Goal: Task Accomplishment & Management: Manage account settings

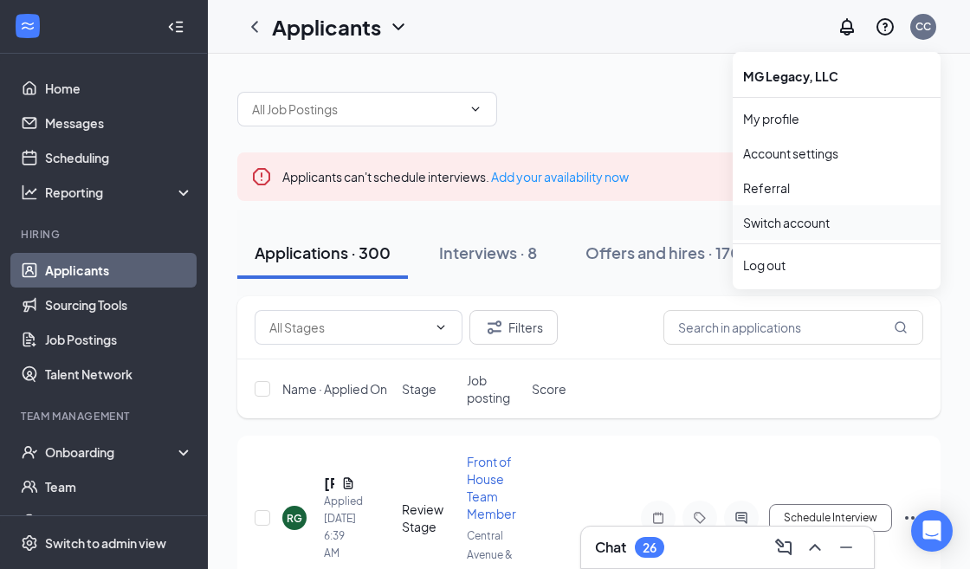
click at [775, 225] on link "Switch account" at bounding box center [786, 223] width 87 height 16
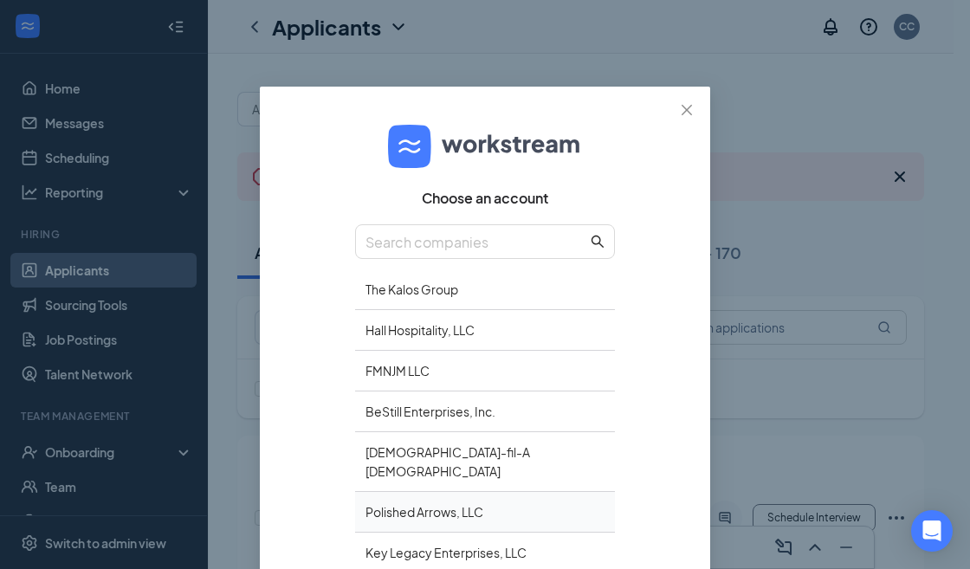
click at [433, 499] on div "Polished Arrows, LLC" at bounding box center [485, 512] width 260 height 41
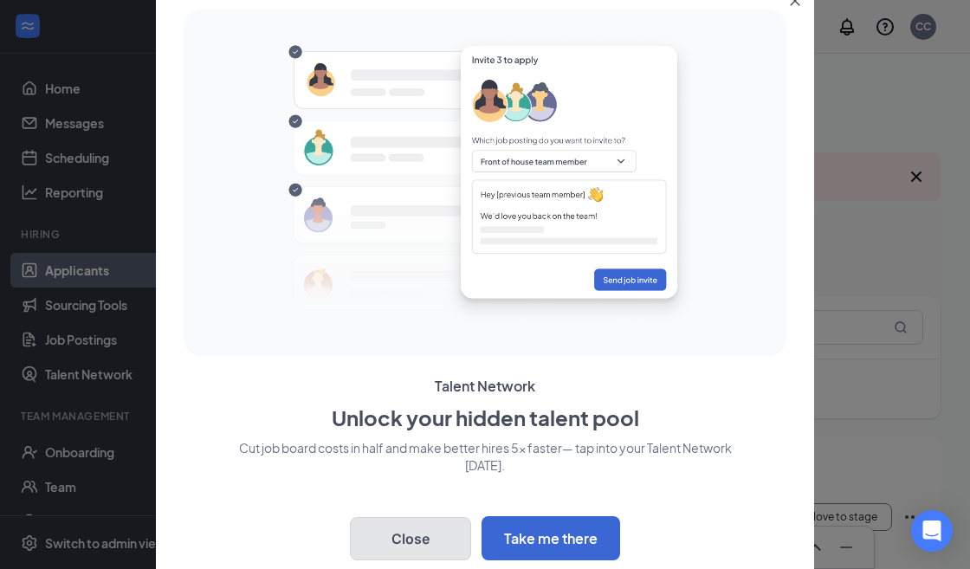
click at [420, 527] on button "Close" at bounding box center [410, 538] width 121 height 43
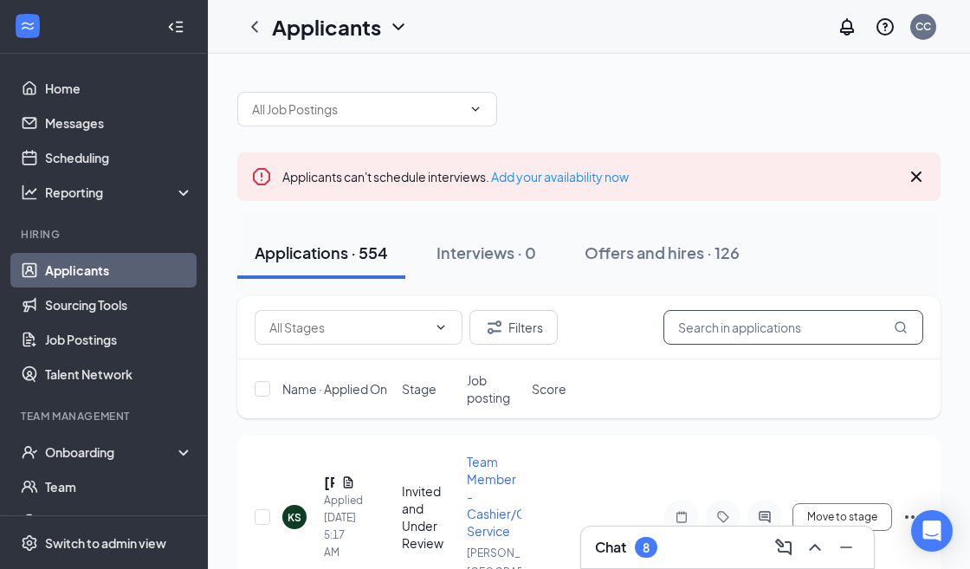
click at [711, 326] on input "text" at bounding box center [793, 327] width 260 height 35
paste input "Tylor Ford"
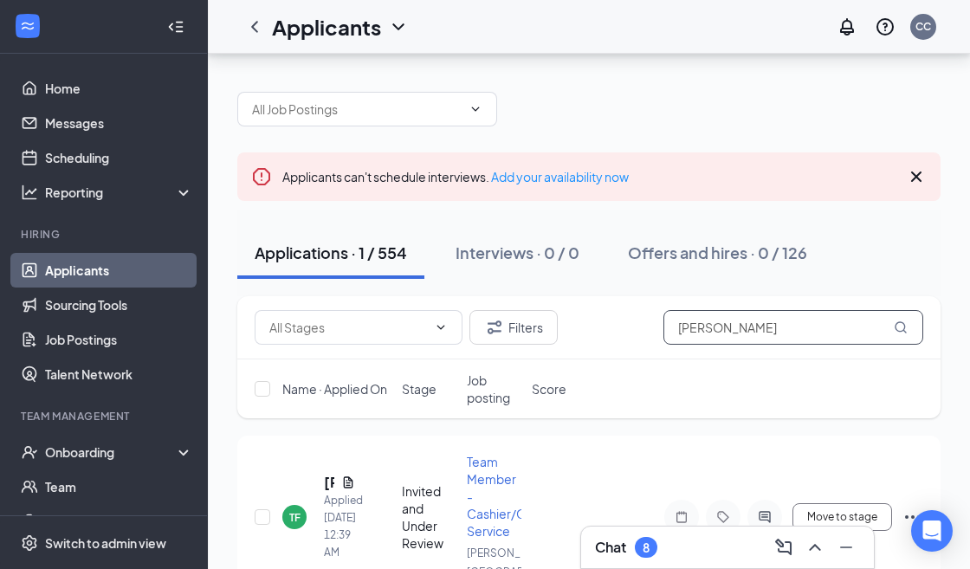
scroll to position [88, 0]
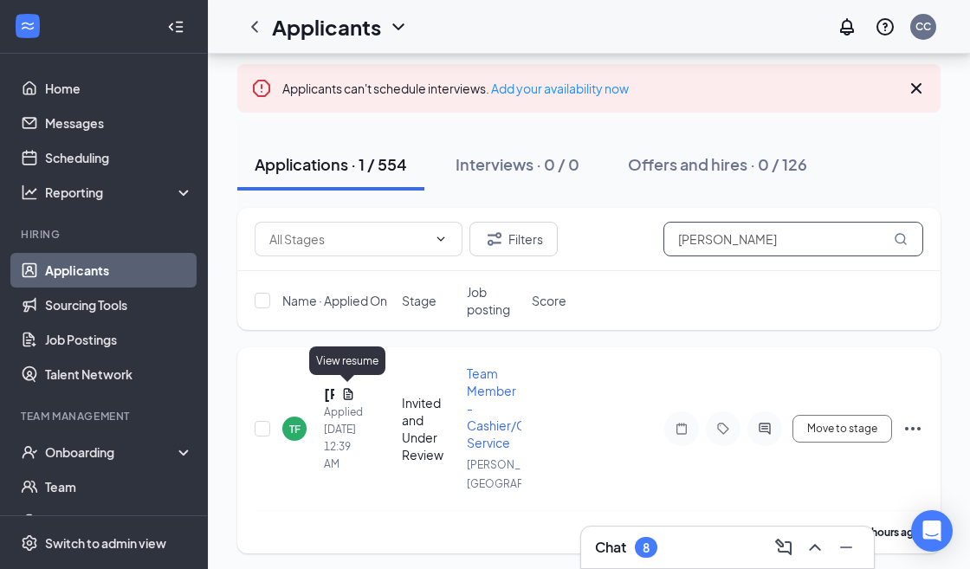
type input "Tylor Ford"
click at [351, 391] on icon "Document" at bounding box center [348, 394] width 14 height 14
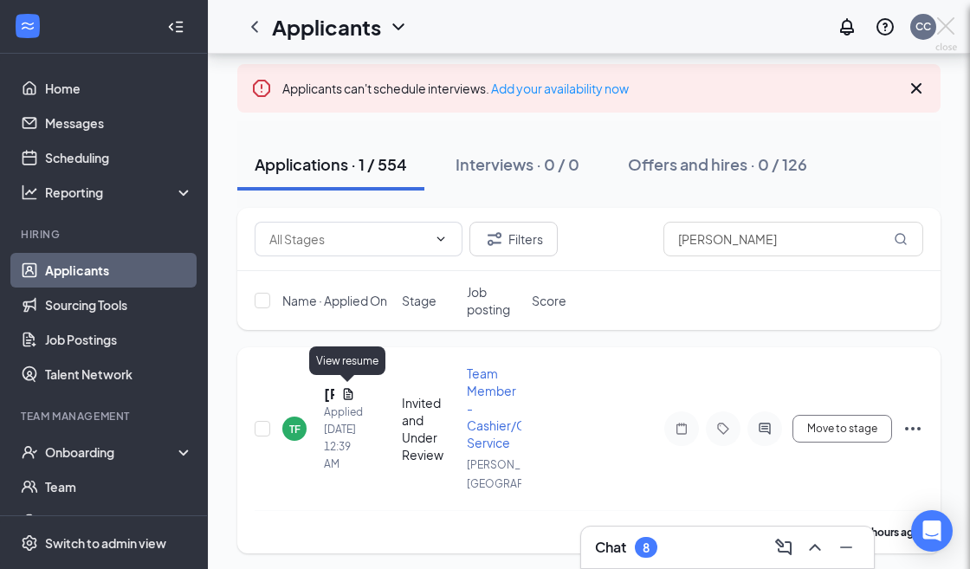
scroll to position [71, 0]
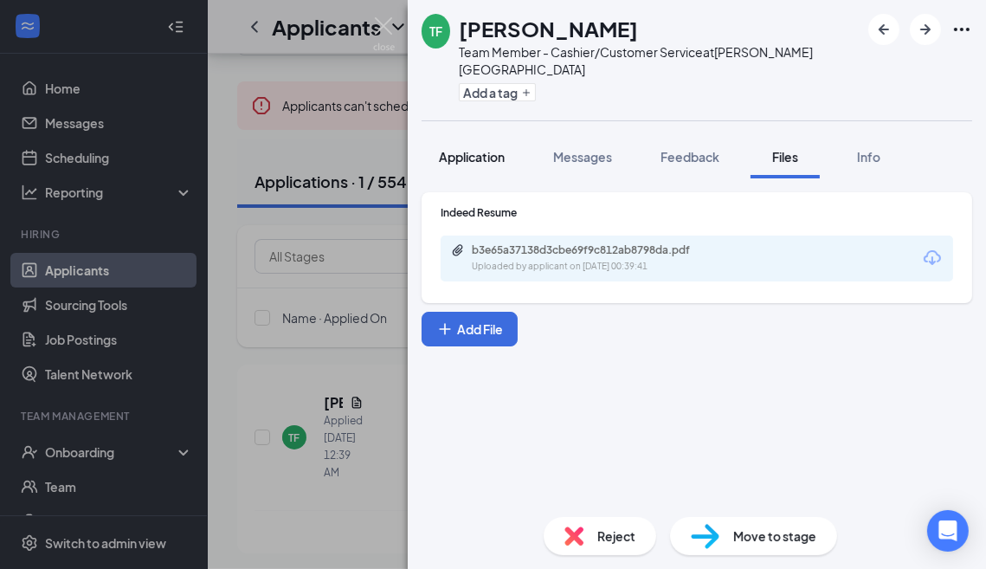
click at [490, 149] on span "Application" at bounding box center [472, 157] width 66 height 16
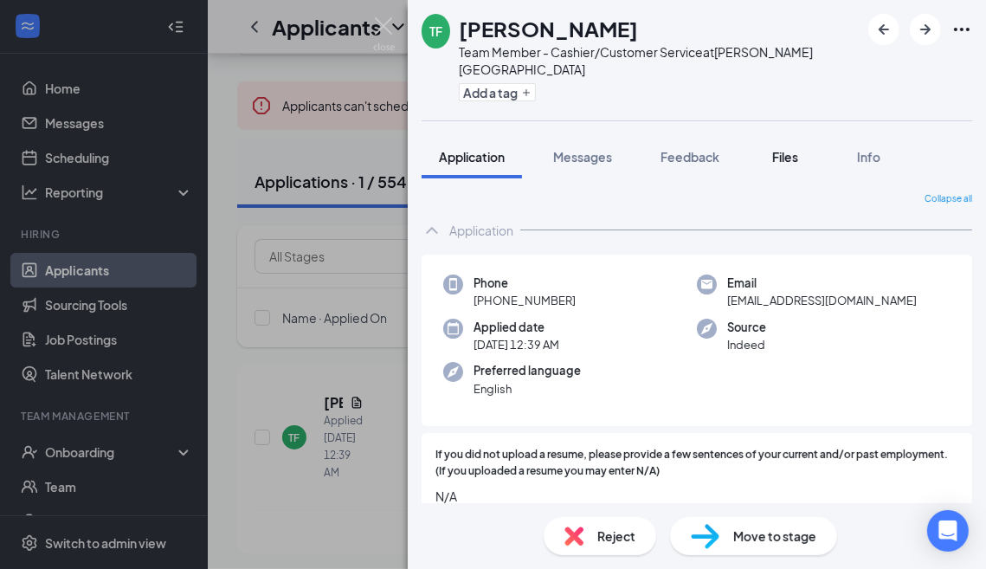
click at [792, 149] on span "Files" at bounding box center [786, 157] width 26 height 16
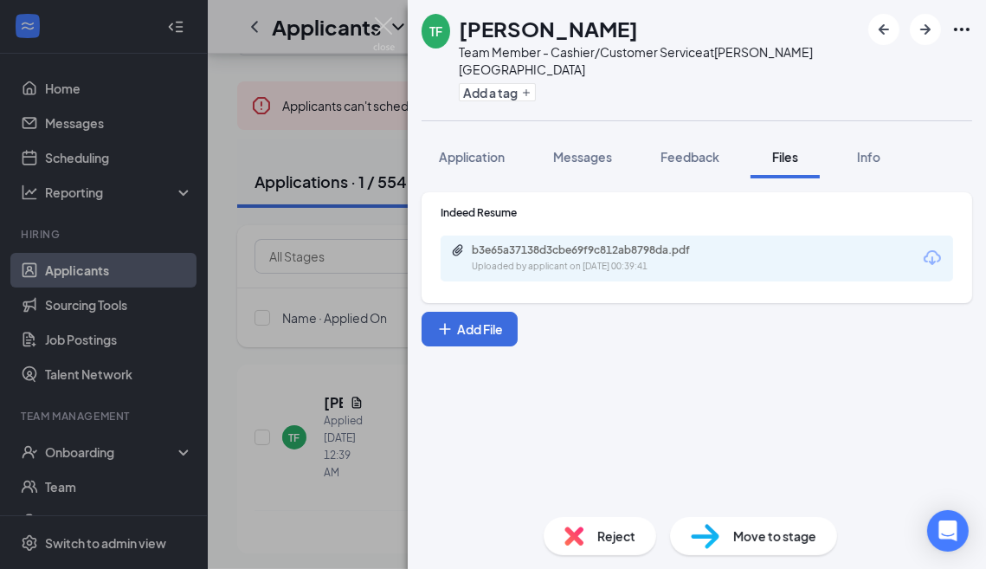
click at [934, 248] on icon "Download" at bounding box center [932, 258] width 21 height 21
click at [384, 21] on img at bounding box center [384, 34] width 22 height 34
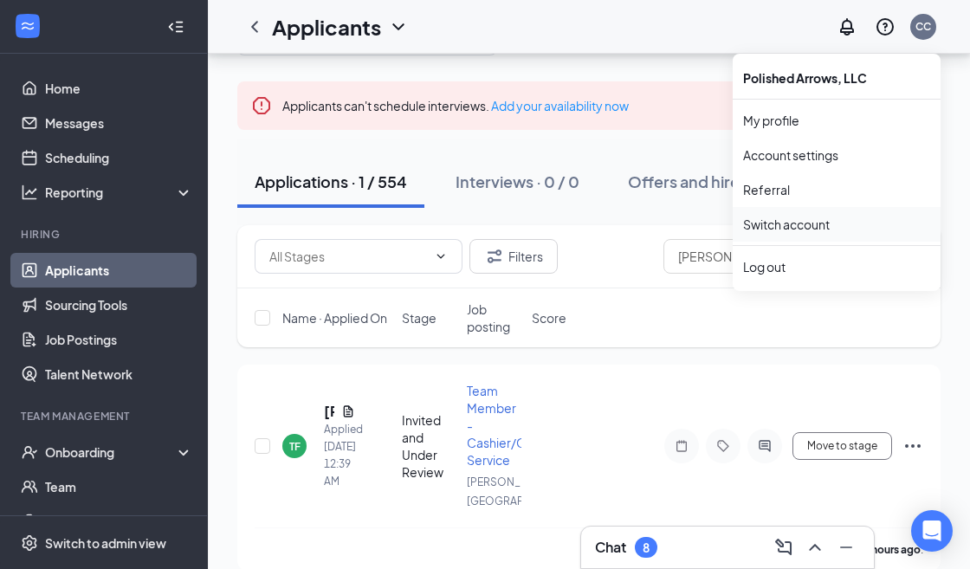
click at [792, 230] on link "Switch account" at bounding box center [786, 225] width 87 height 16
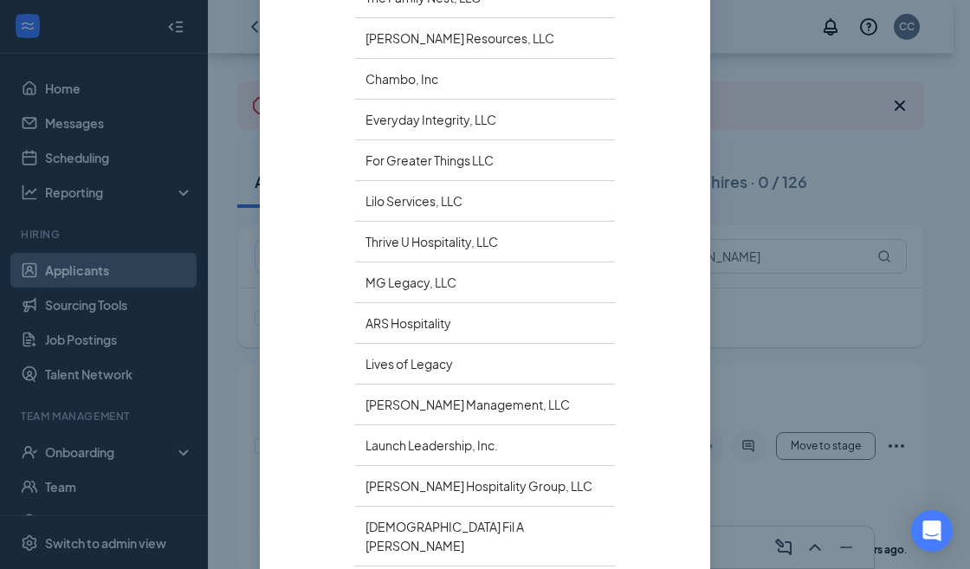
scroll to position [650, 0]
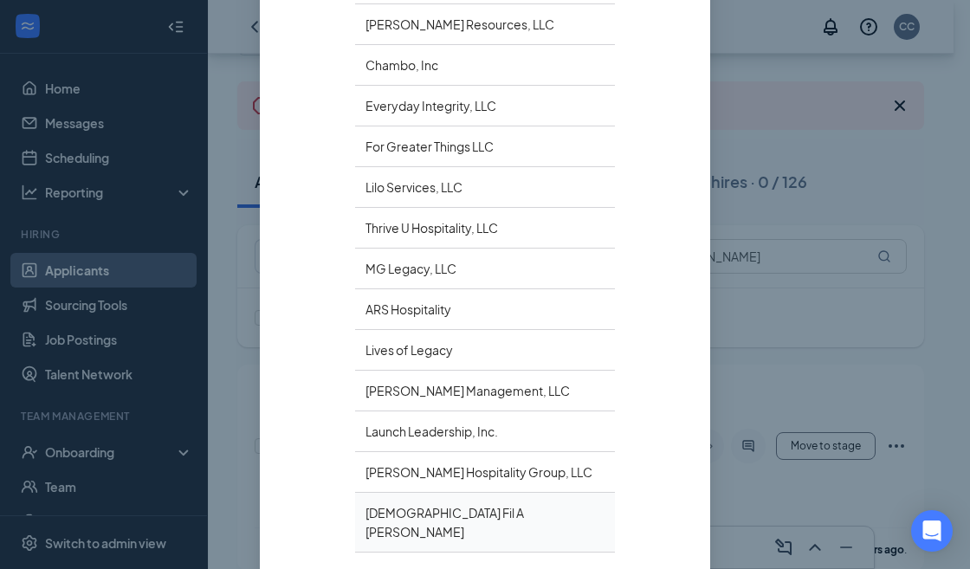
click at [429, 493] on div "[DEMOGRAPHIC_DATA] Fil A [PERSON_NAME]" at bounding box center [485, 523] width 260 height 60
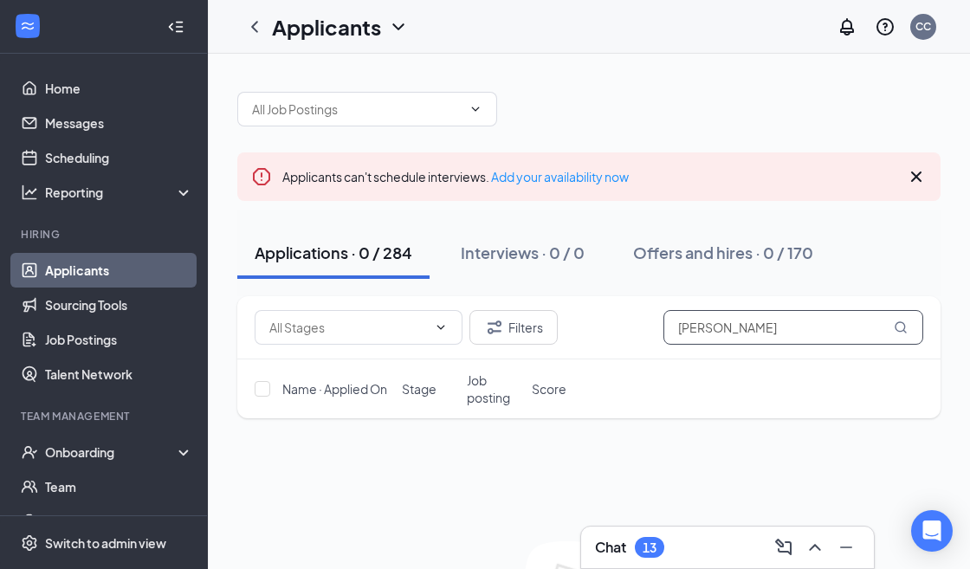
drag, startPoint x: 744, startPoint y: 323, endPoint x: 625, endPoint y: 331, distance: 118.9
click at [625, 331] on div "Filters Tylor Ford" at bounding box center [589, 327] width 669 height 35
paste input "Keilyn Escobar"
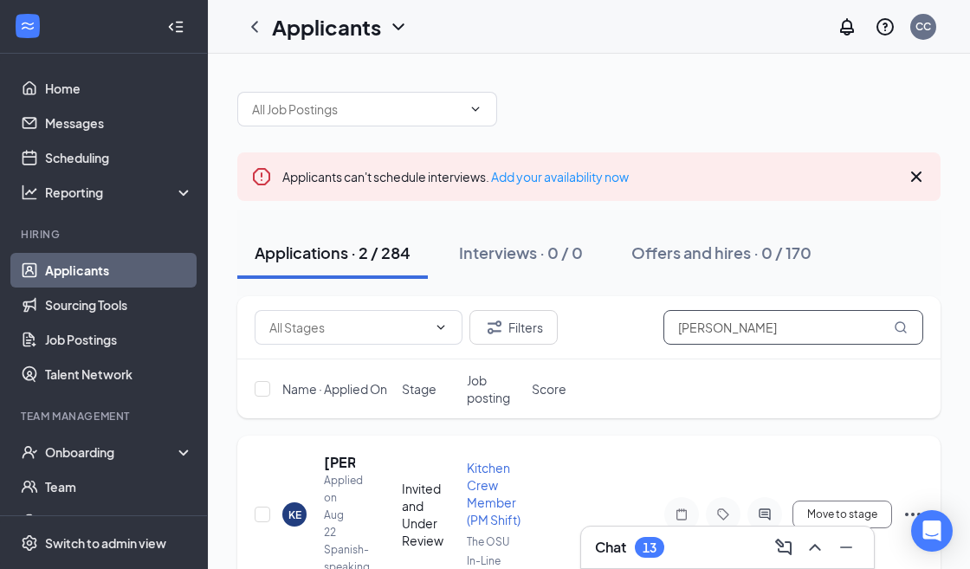
scroll to position [107, 0]
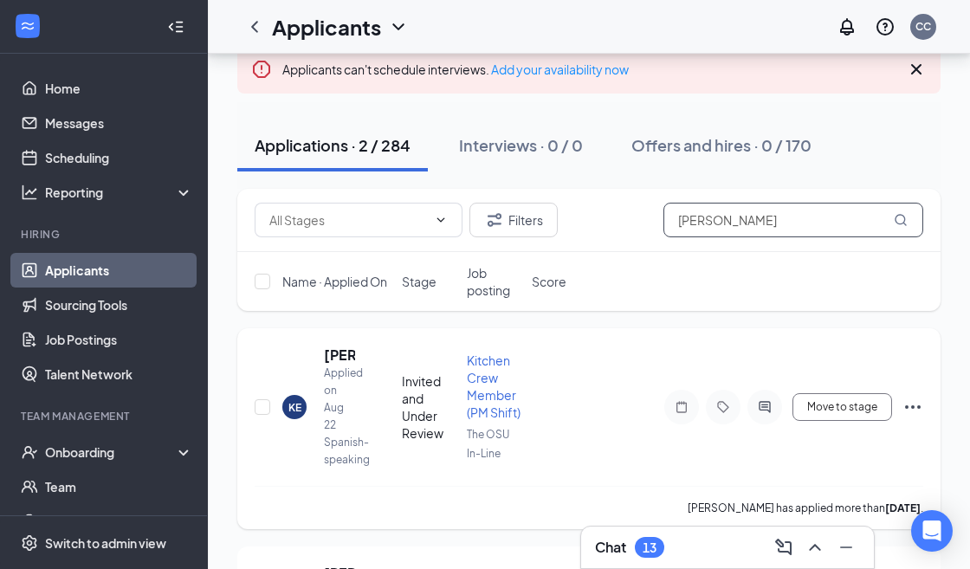
type input "Keilyn Escobar"
click at [918, 400] on icon "Ellipses" at bounding box center [912, 407] width 21 height 21
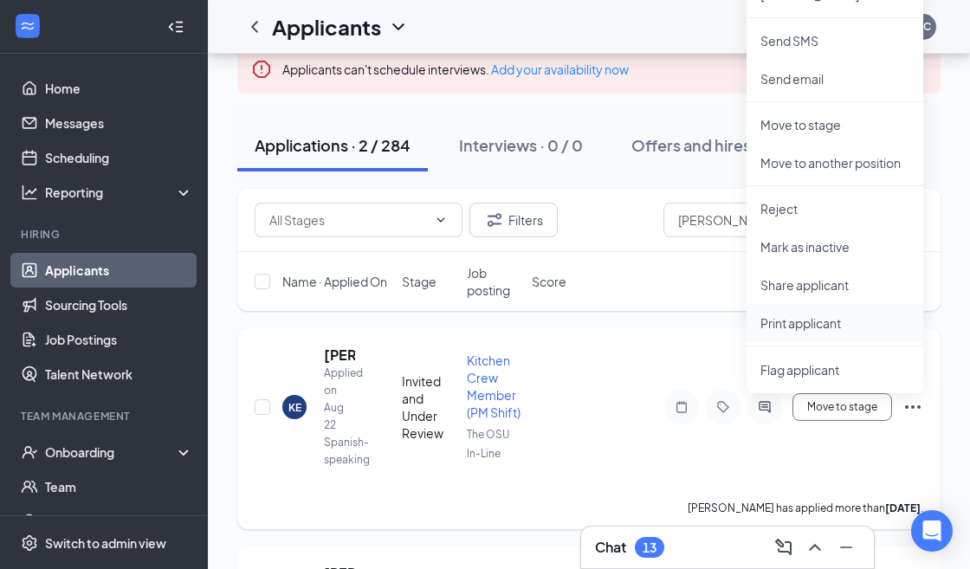
click at [794, 323] on p "Print applicant" at bounding box center [834, 322] width 149 height 17
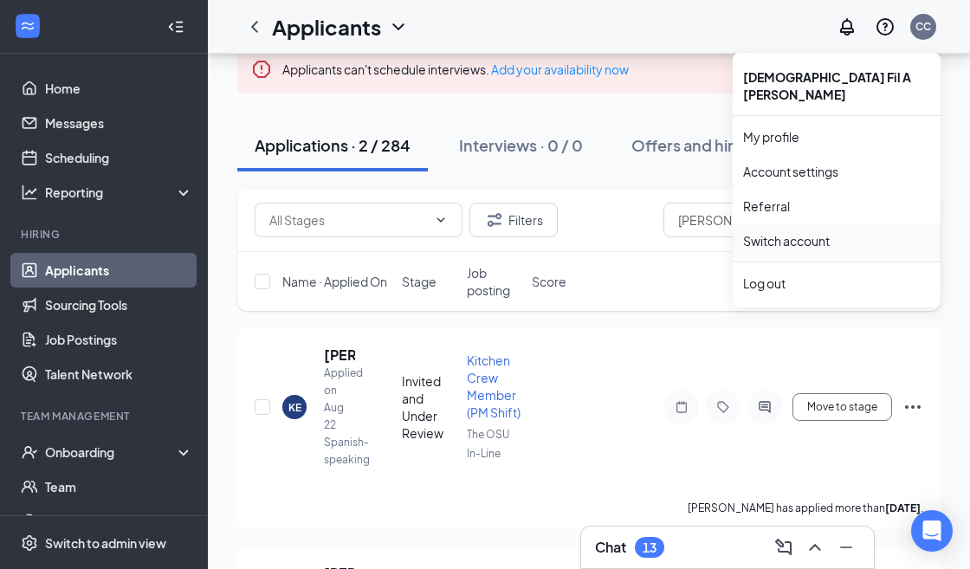
click at [802, 233] on link "Switch account" at bounding box center [786, 241] width 87 height 16
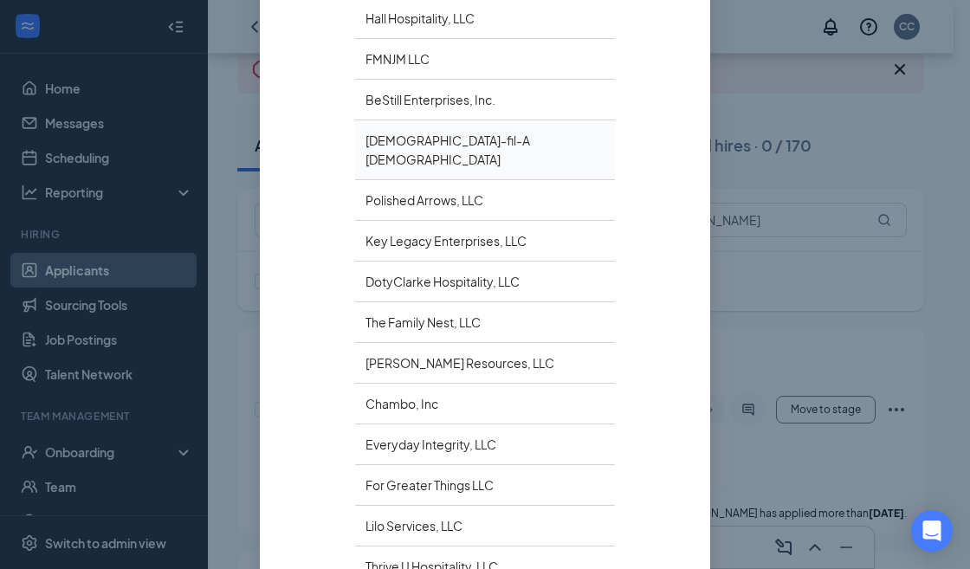
scroll to position [325, 0]
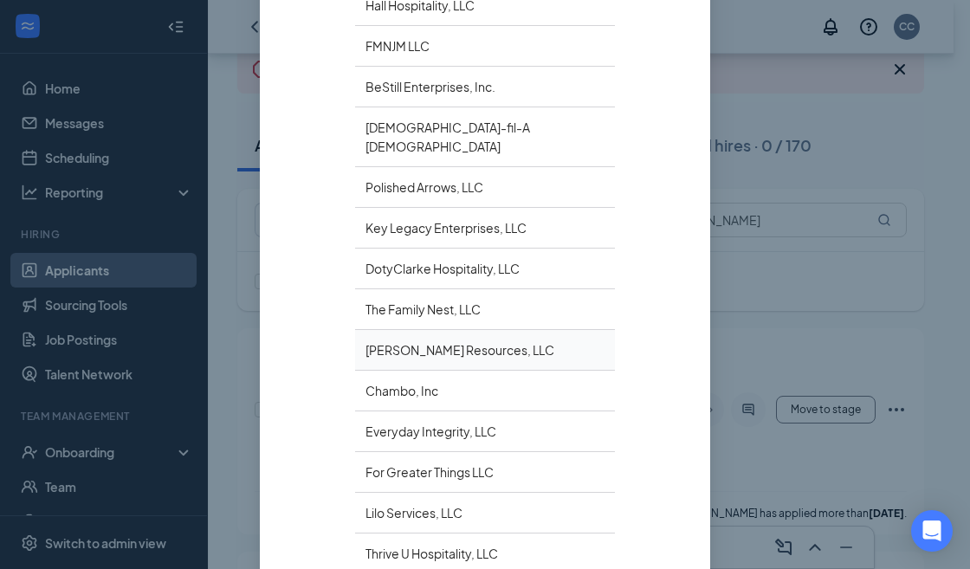
click at [412, 330] on div "[PERSON_NAME] Resources, LLC" at bounding box center [485, 350] width 260 height 41
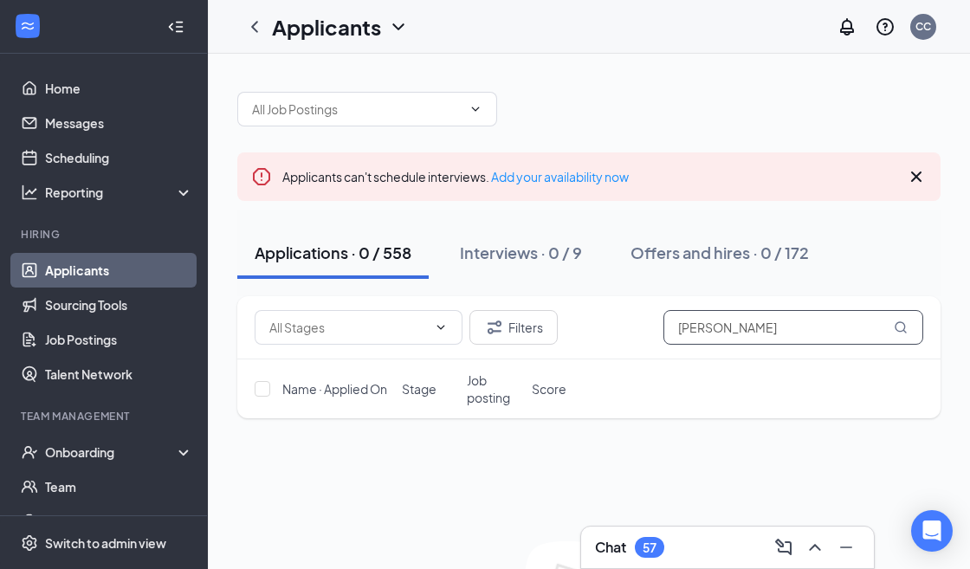
drag, startPoint x: 773, startPoint y: 332, endPoint x: 632, endPoint y: 339, distance: 141.4
click at [632, 339] on div "Filters Keilyn Escobar" at bounding box center [589, 327] width 669 height 35
paste input "Steven Westlake"
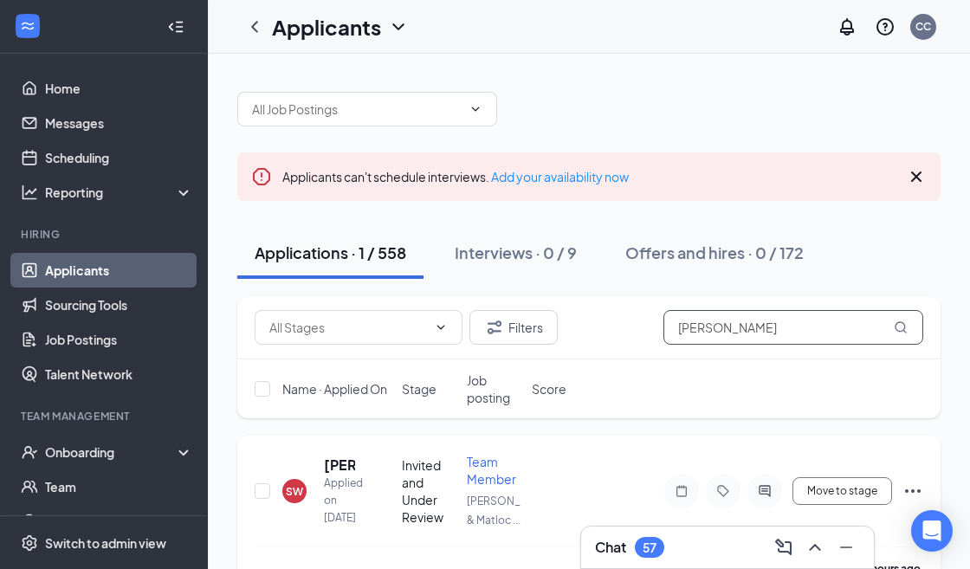
scroll to position [52, 0]
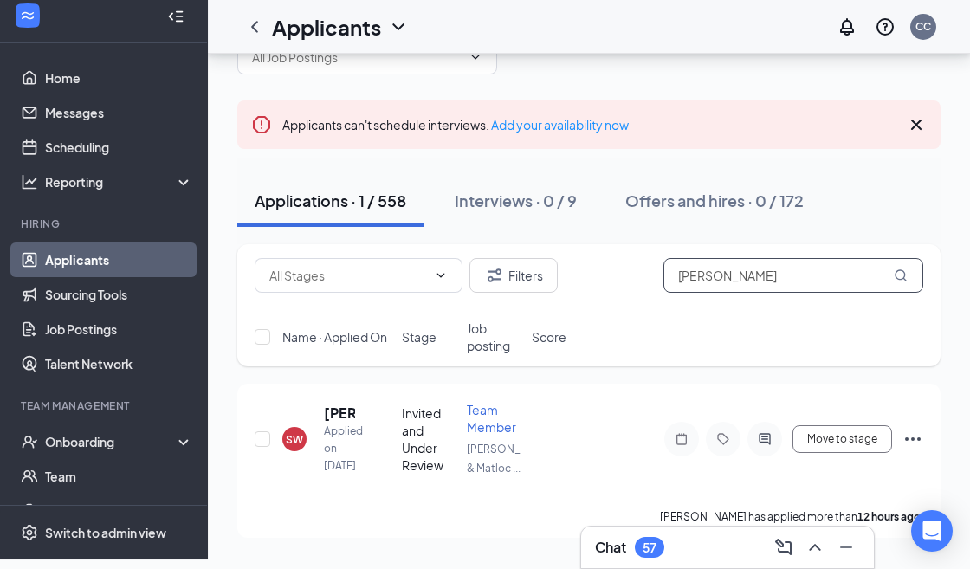
drag, startPoint x: 790, startPoint y: 275, endPoint x: 663, endPoint y: 295, distance: 128.1
click at [663, 295] on div "Filters Steven Westlake" at bounding box center [588, 275] width 703 height 63
paste input "Keithie Graham"
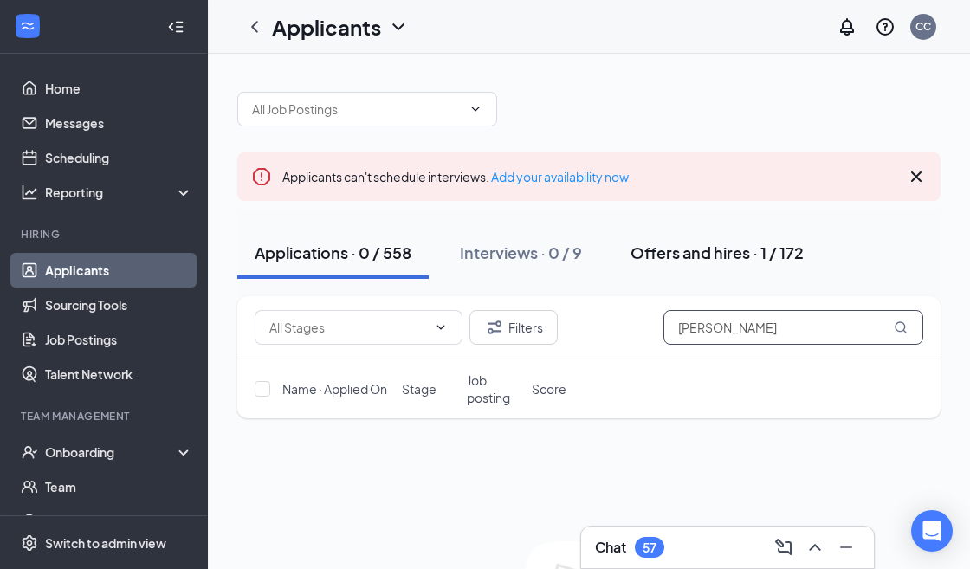
type input "Keithie Graham"
click at [687, 255] on div "Offers and hires · 1 / 172" at bounding box center [716, 253] width 173 height 22
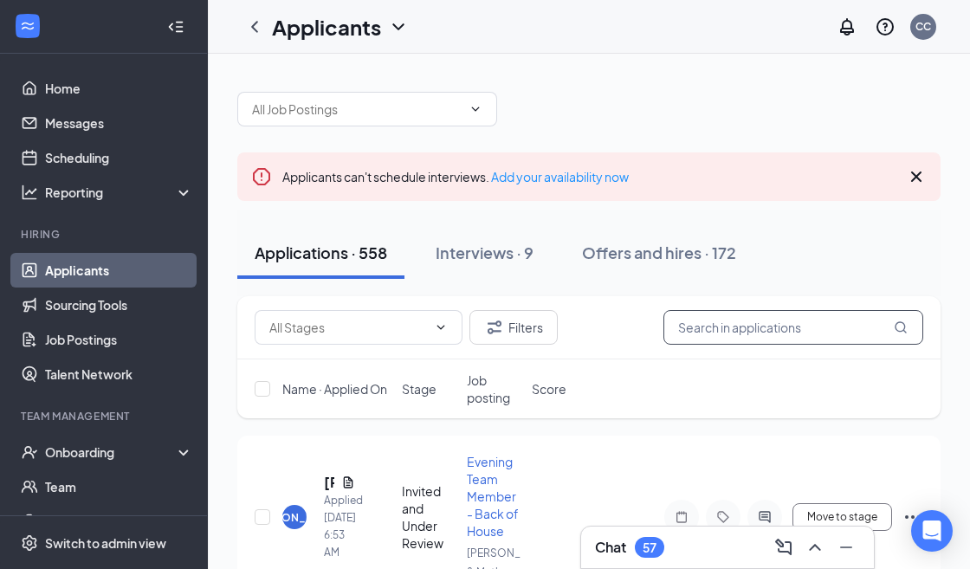
click at [747, 328] on input "text" at bounding box center [793, 327] width 260 height 35
paste input "[PERSON_NAME]"
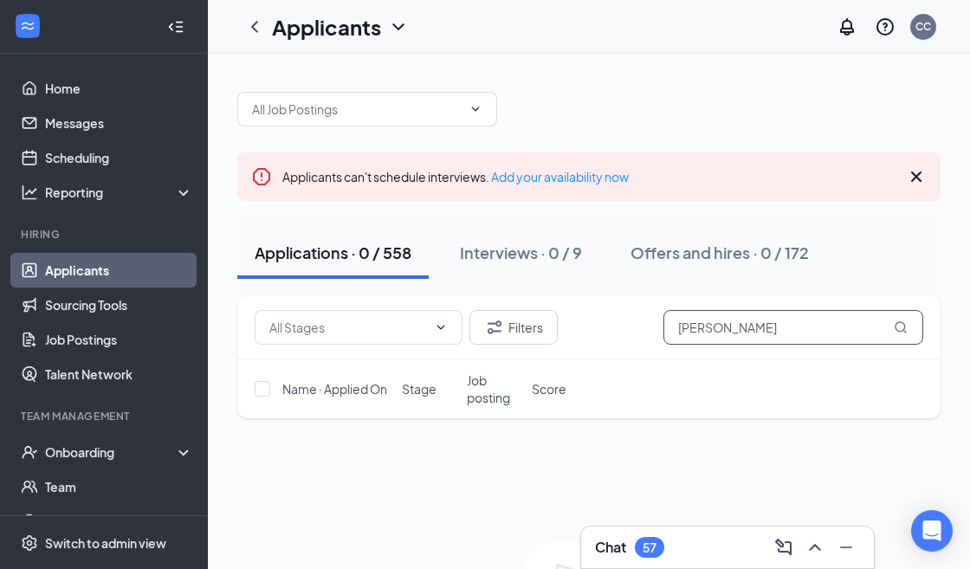
click at [713, 327] on input "Jacob Guthrie" at bounding box center [793, 327] width 260 height 35
drag, startPoint x: 739, startPoint y: 329, endPoint x: 650, endPoint y: 318, distance: 89.9
click at [648, 319] on div "Filters Guthrie" at bounding box center [589, 327] width 669 height 35
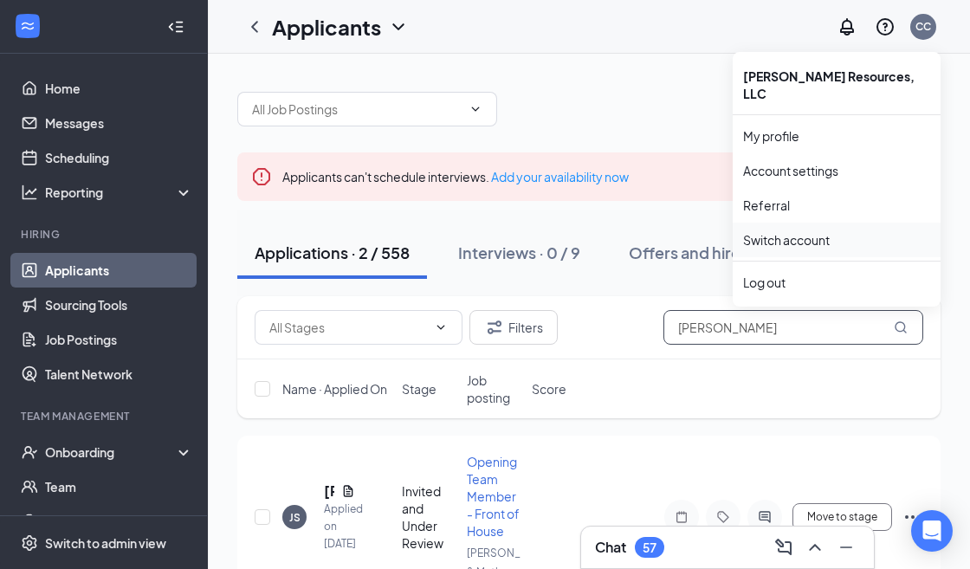
type input "Jacob"
click at [792, 232] on link "Switch account" at bounding box center [786, 240] width 87 height 16
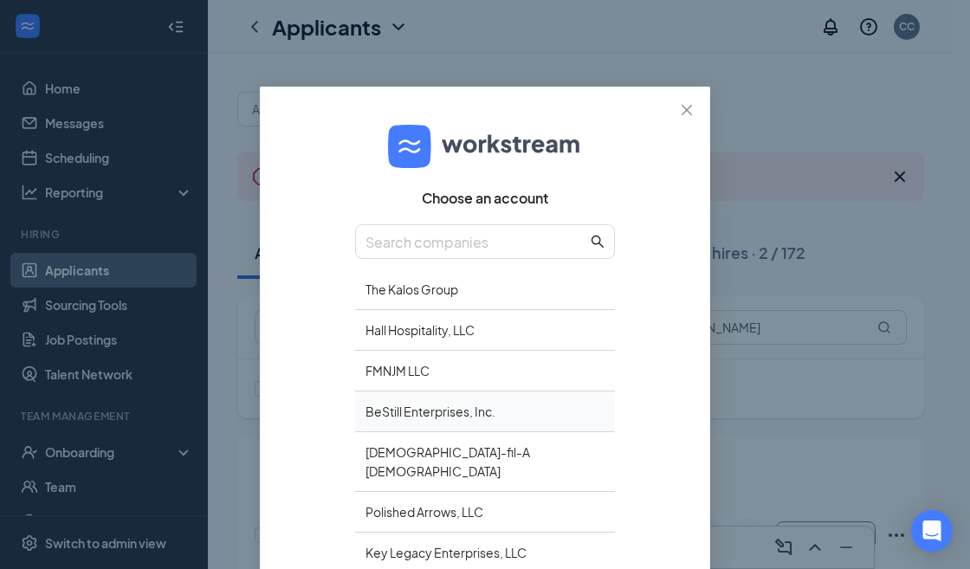
click at [423, 406] on div "BeStill Enterprises, Inc." at bounding box center [485, 411] width 260 height 41
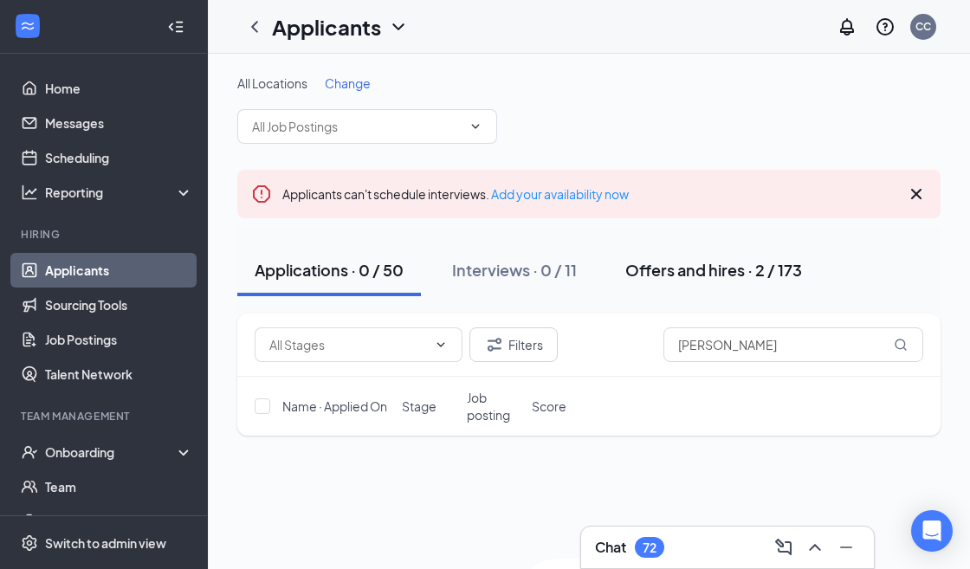
click at [677, 276] on div "Offers and hires · 2 / 173" at bounding box center [713, 270] width 177 height 22
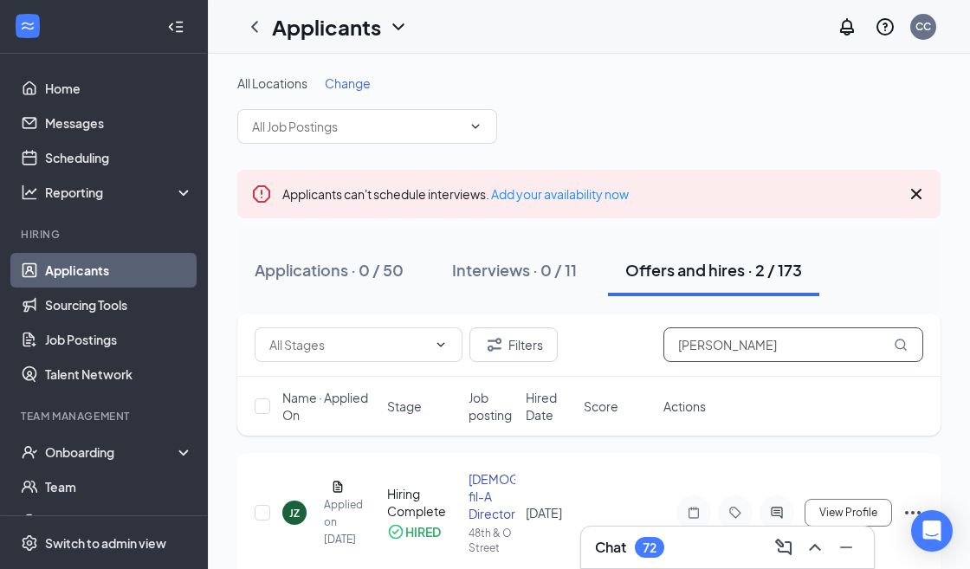
drag, startPoint x: 732, startPoint y: 348, endPoint x: 637, endPoint y: 336, distance: 95.2
click at [644, 341] on div "Filters Jacob" at bounding box center [589, 344] width 669 height 35
paste input "Guthrie"
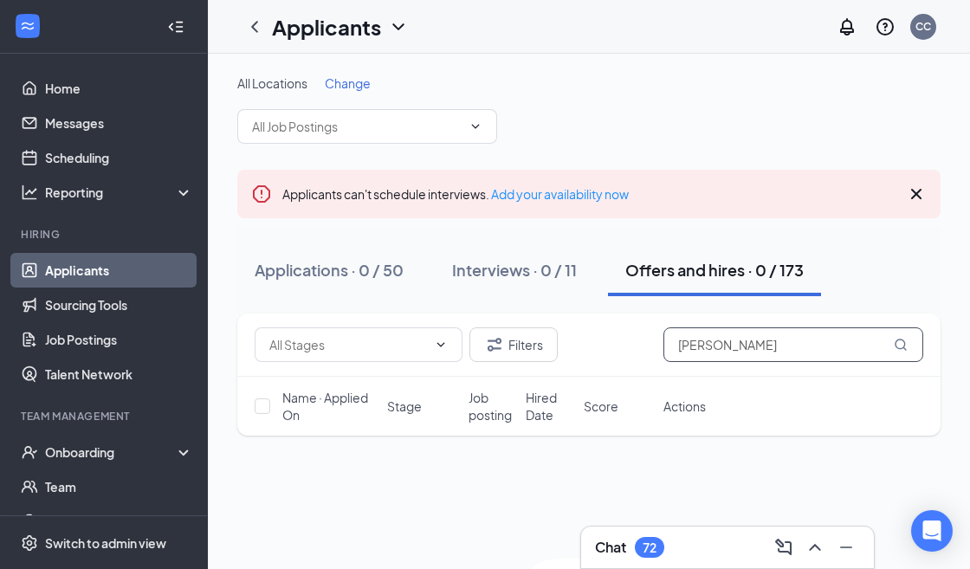
click at [714, 346] on input "Jacob Guthrie" at bounding box center [793, 344] width 260 height 35
drag, startPoint x: 723, startPoint y: 343, endPoint x: 658, endPoint y: 343, distance: 65.0
click at [658, 343] on div "Filters Guthrie" at bounding box center [589, 344] width 669 height 35
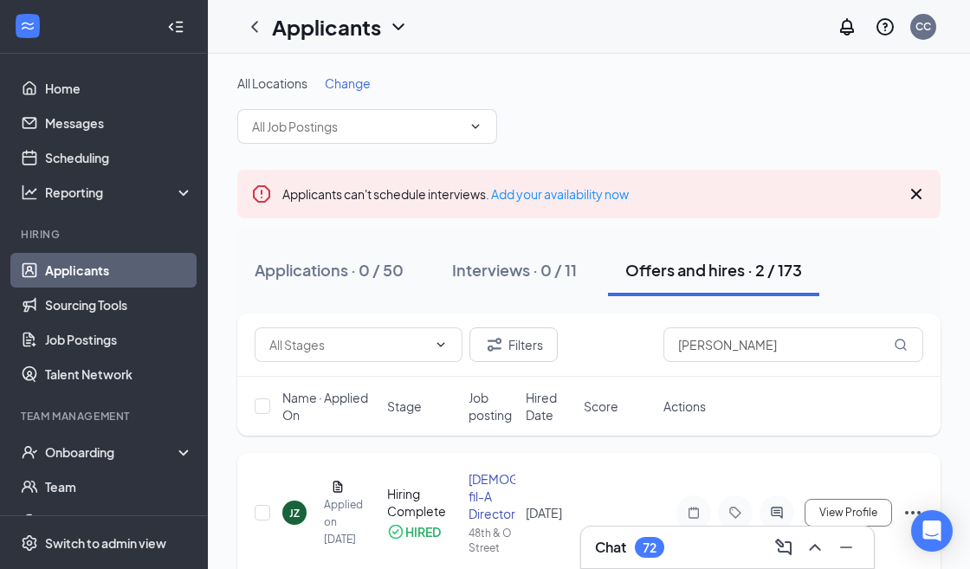
click at [300, 510] on div "JZ" at bounding box center [294, 513] width 24 height 24
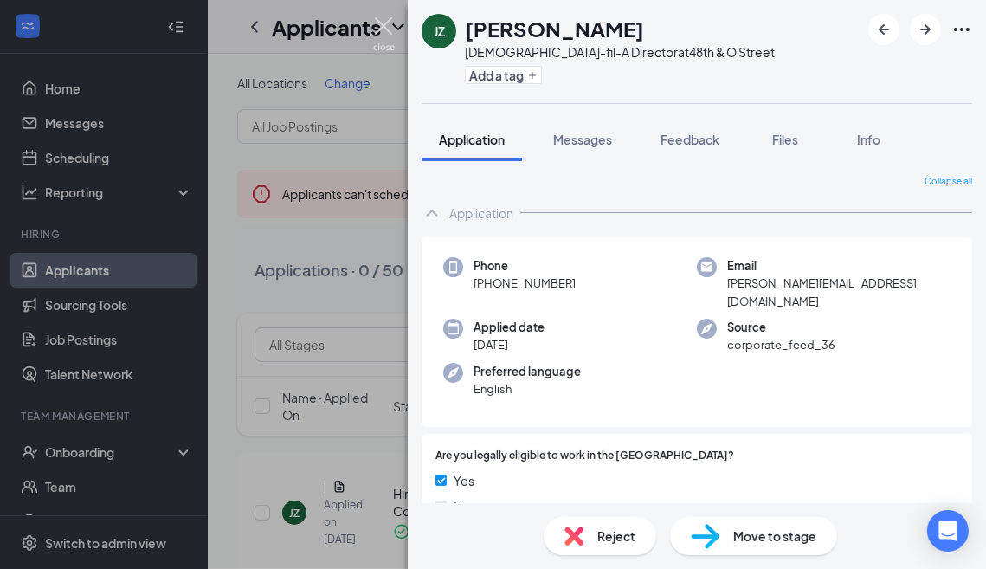
click at [384, 27] on img at bounding box center [384, 34] width 22 height 34
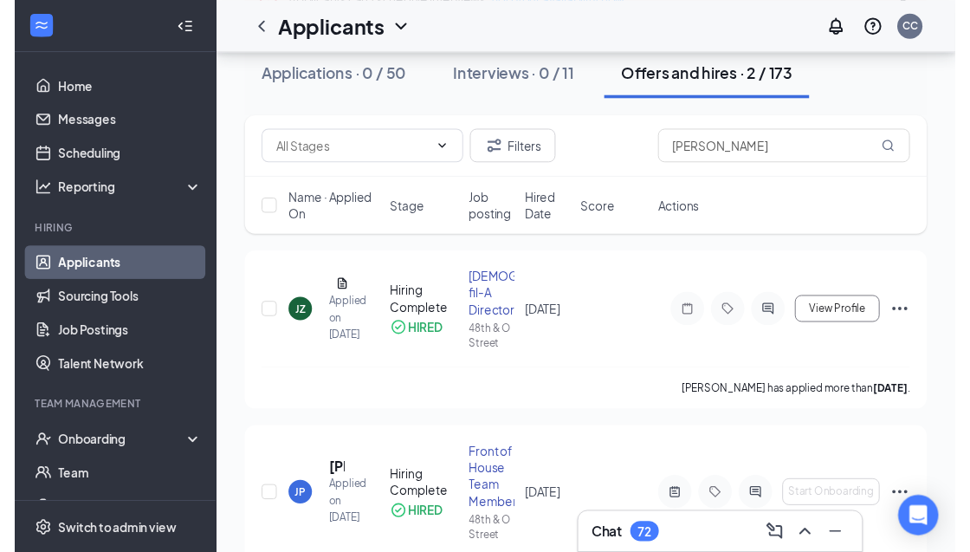
scroll to position [216, 0]
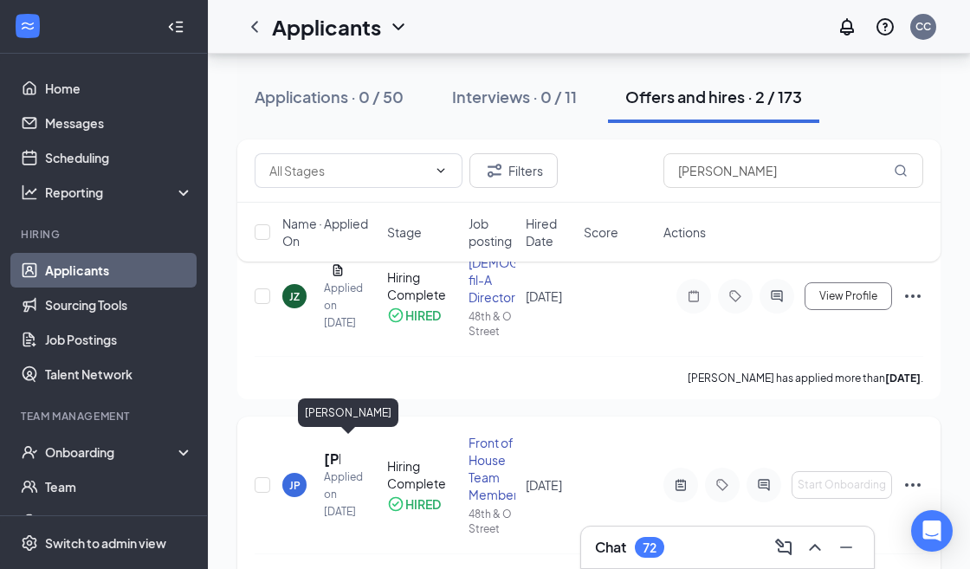
click at [331, 449] on h5 "Jacob poly" at bounding box center [332, 458] width 16 height 19
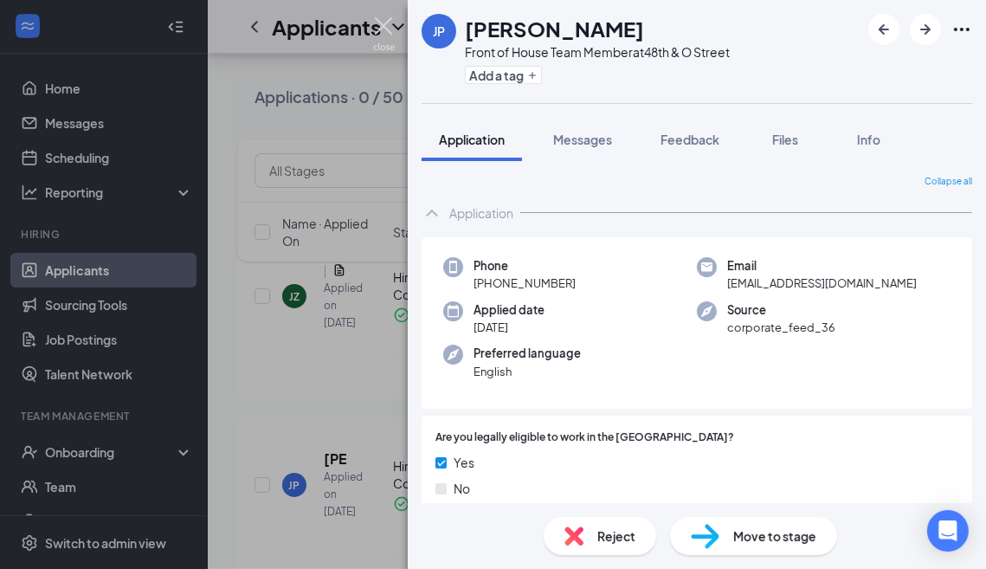
click at [384, 26] on img at bounding box center [384, 34] width 22 height 34
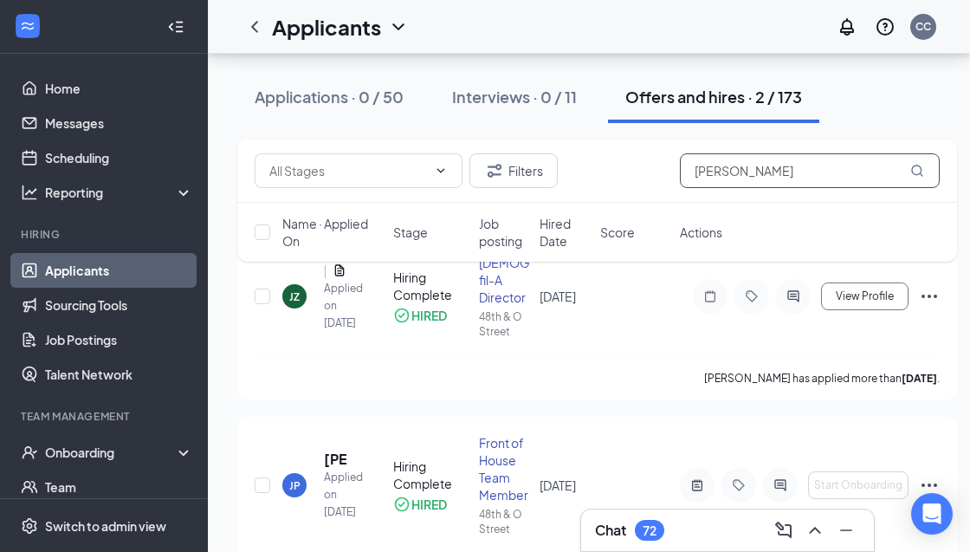
drag, startPoint x: 745, startPoint y: 168, endPoint x: 661, endPoint y: 166, distance: 84.0
click at [661, 166] on div "Filters Jacob" at bounding box center [597, 170] width 685 height 35
paste input "+1 402-613-2404"
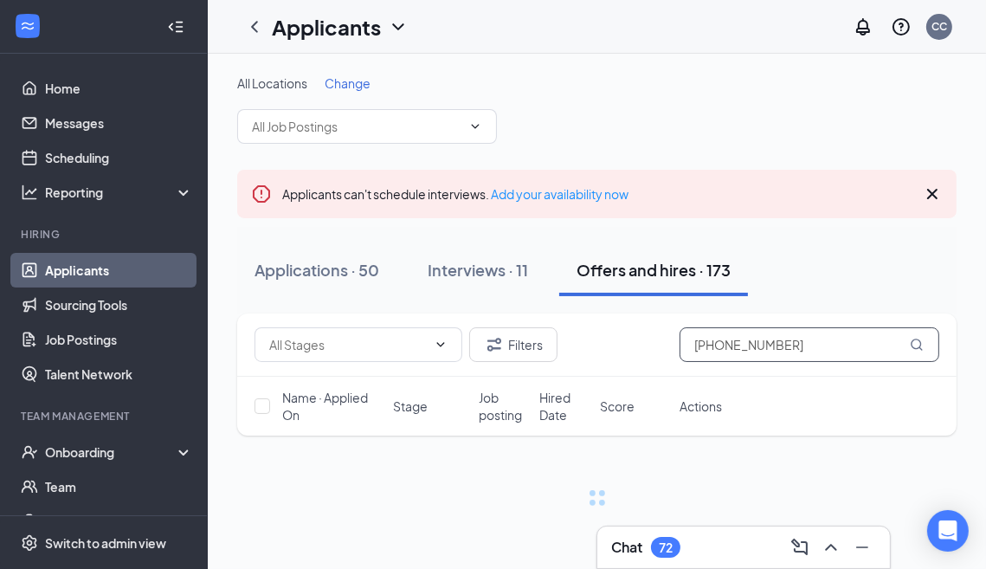
click at [769, 344] on input "+1 402-613-2404" at bounding box center [810, 344] width 260 height 35
click at [740, 345] on input "+1 402-6132404" at bounding box center [810, 344] width 260 height 35
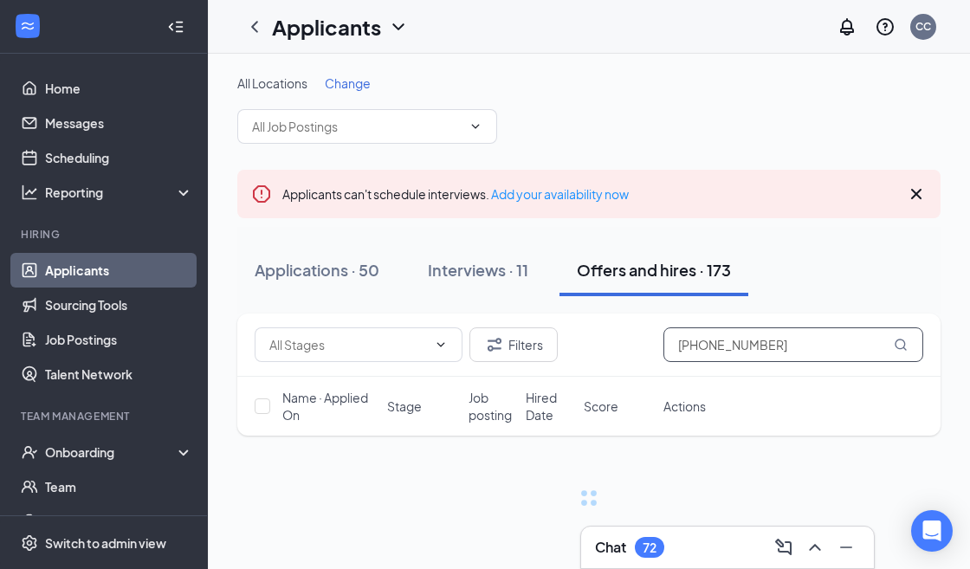
click at [709, 344] on input "+1 4026132404" at bounding box center [793, 344] width 260 height 35
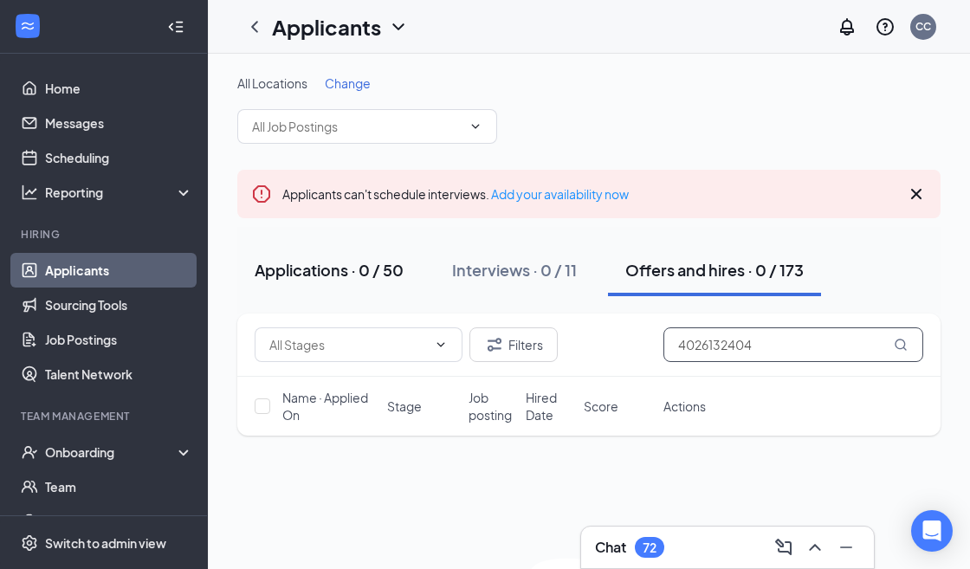
type input "4026132404"
click at [320, 272] on div "Applications · 0 / 50" at bounding box center [329, 270] width 149 height 22
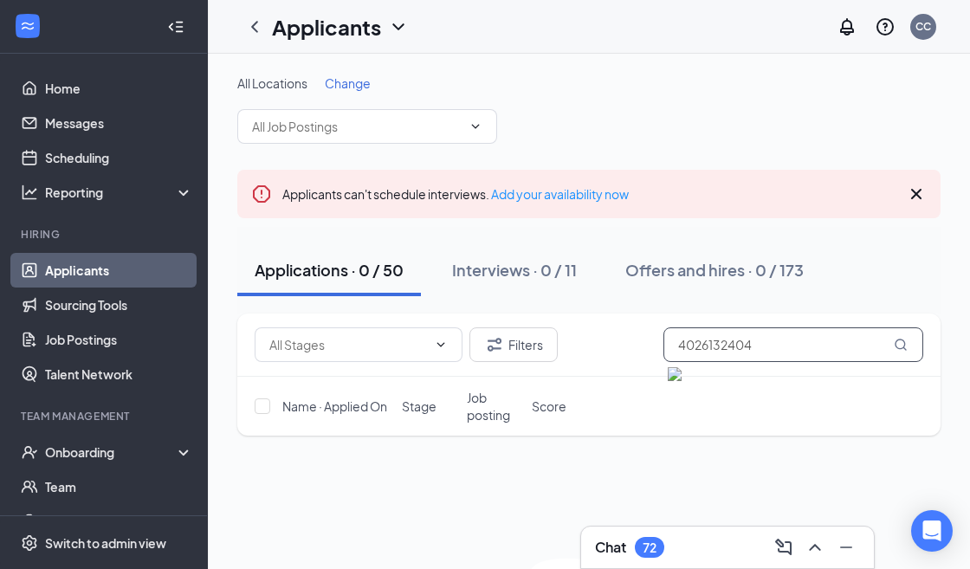
drag, startPoint x: 759, startPoint y: 340, endPoint x: 653, endPoint y: 342, distance: 105.7
click at [653, 342] on div "Filters 4026132404" at bounding box center [589, 344] width 669 height 35
paste input "jacoblg09@icloud.com"
drag, startPoint x: 821, startPoint y: 344, endPoint x: 639, endPoint y: 357, distance: 182.3
click at [639, 357] on div "Filters jacoblg09@icloud.com" at bounding box center [589, 344] width 669 height 35
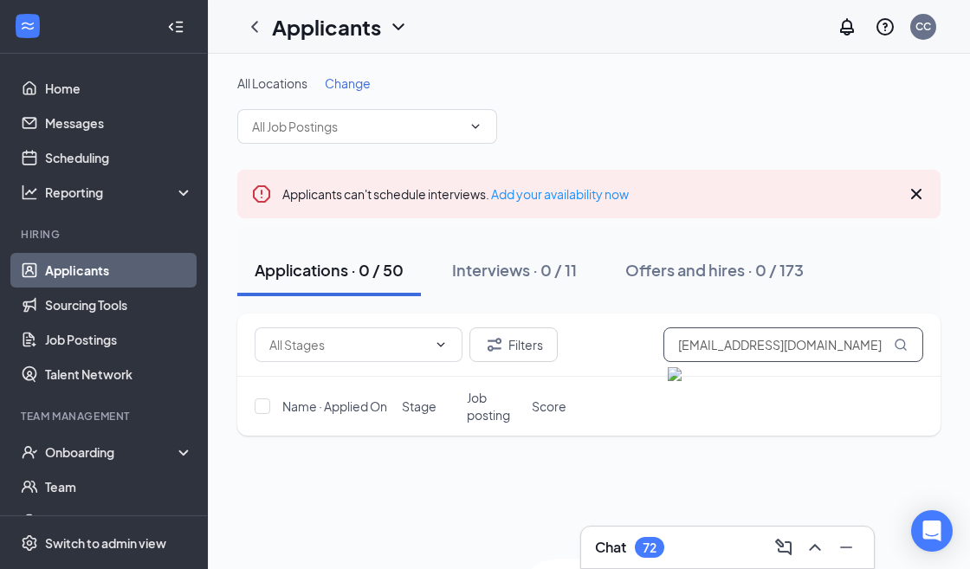
paste input "Zedekiah Ramirez"
type input "Zedekiah Ramirez"
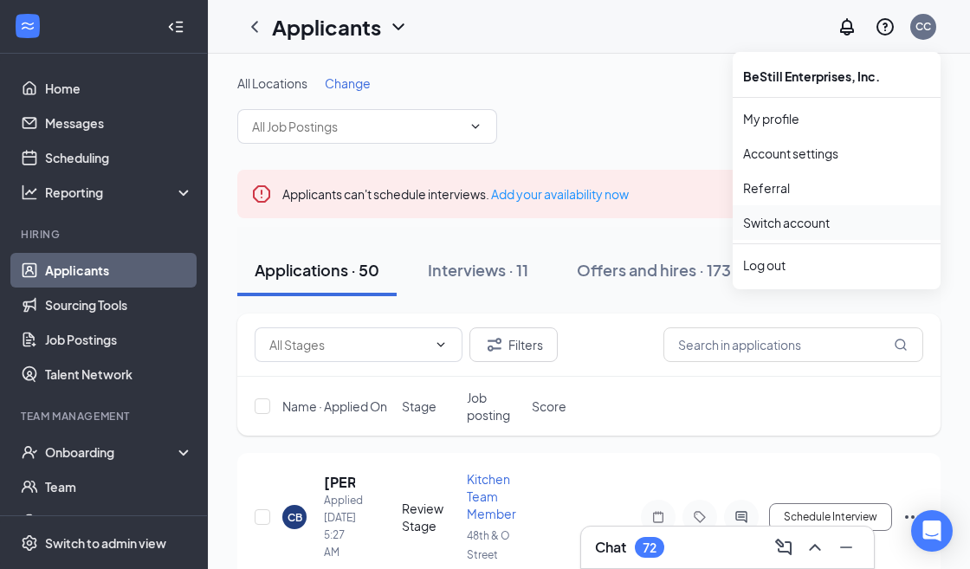
click at [795, 223] on link "Switch account" at bounding box center [786, 223] width 87 height 16
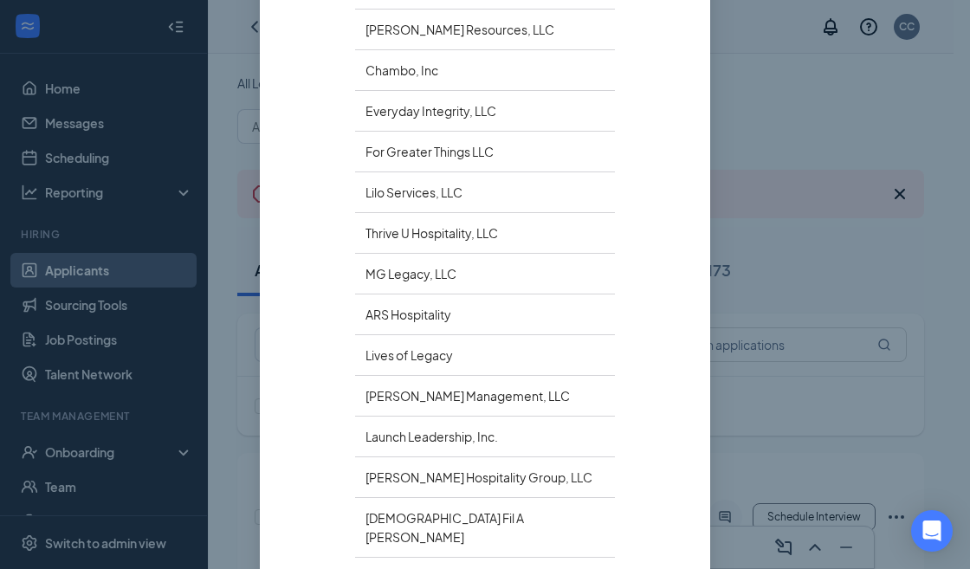
scroll to position [650, 0]
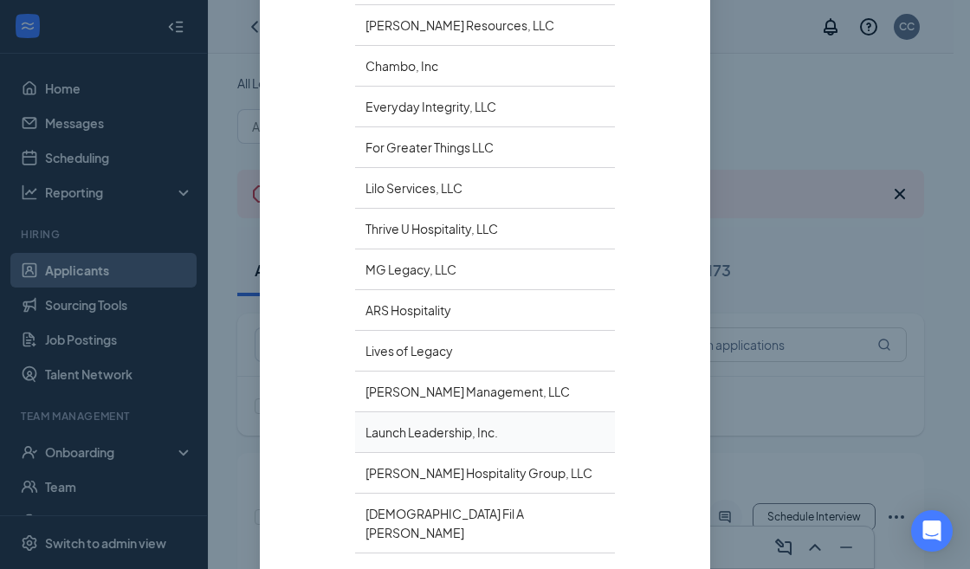
click at [409, 412] on div "Launch Leadership, Inc." at bounding box center [485, 432] width 260 height 41
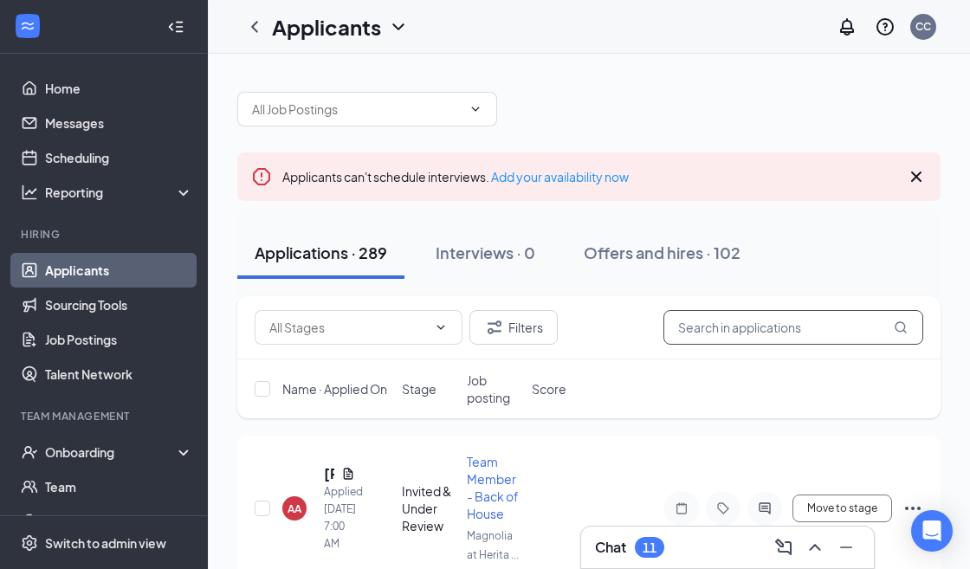
click at [736, 315] on input "text" at bounding box center [793, 327] width 260 height 35
paste input "[PERSON_NAME]"
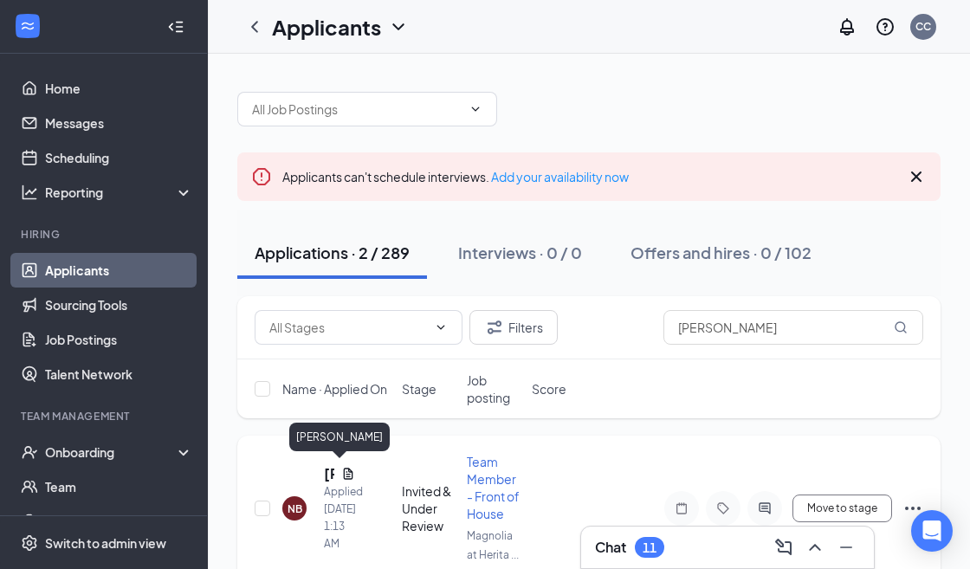
click at [330, 468] on h5 "[PERSON_NAME]" at bounding box center [329, 473] width 10 height 19
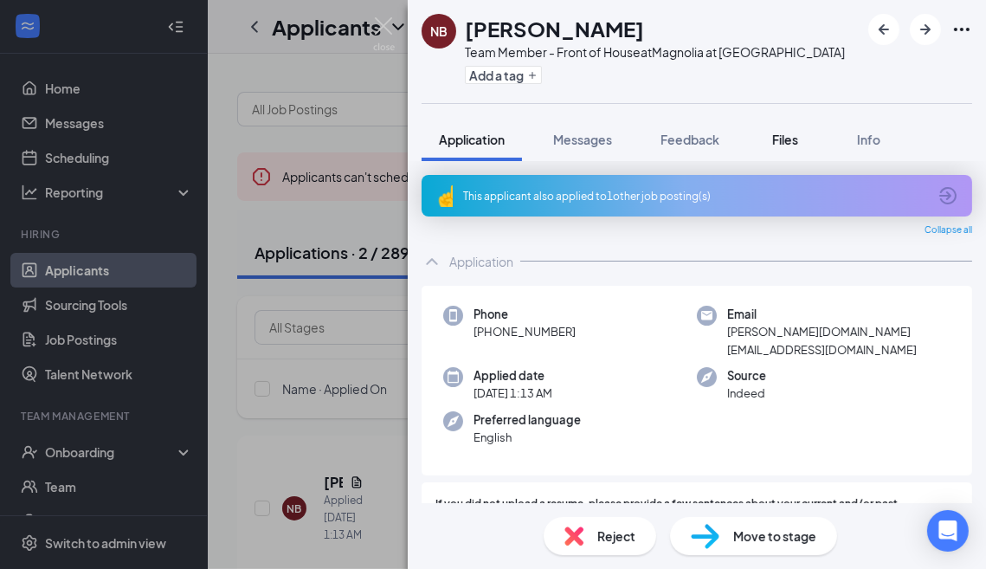
click at [792, 138] on span "Files" at bounding box center [786, 140] width 26 height 16
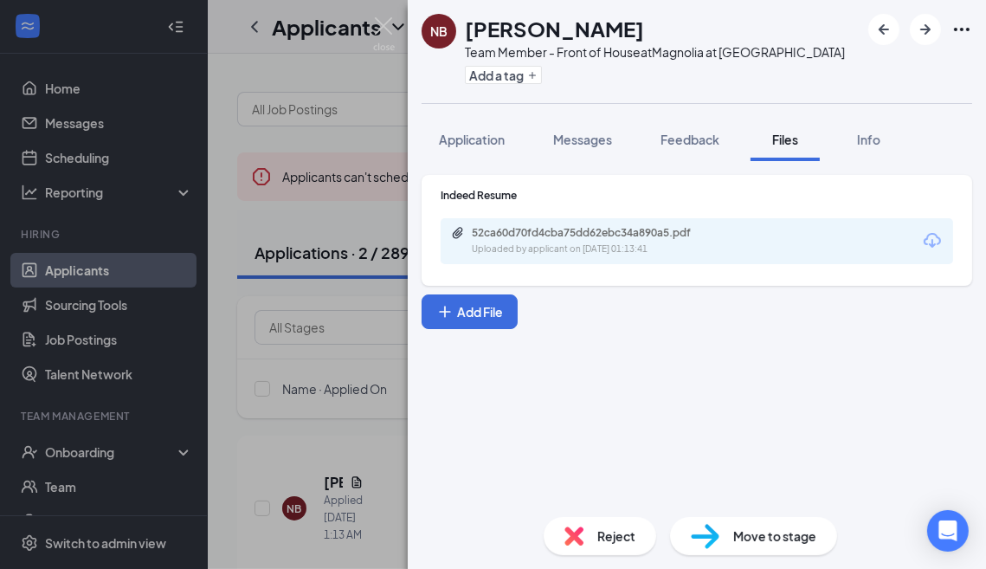
click at [938, 235] on icon "Download" at bounding box center [932, 240] width 21 height 21
click at [381, 25] on img at bounding box center [384, 34] width 22 height 34
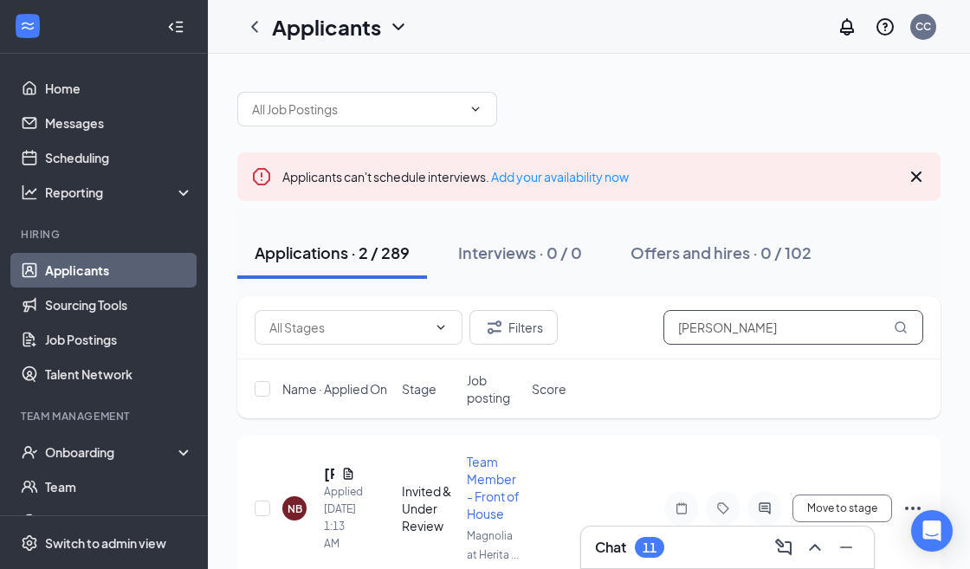
drag, startPoint x: 758, startPoint y: 330, endPoint x: 663, endPoint y: 331, distance: 95.3
click at [663, 331] on input "[PERSON_NAME]" at bounding box center [793, 327] width 260 height 35
paste input "[PERSON_NAME]"
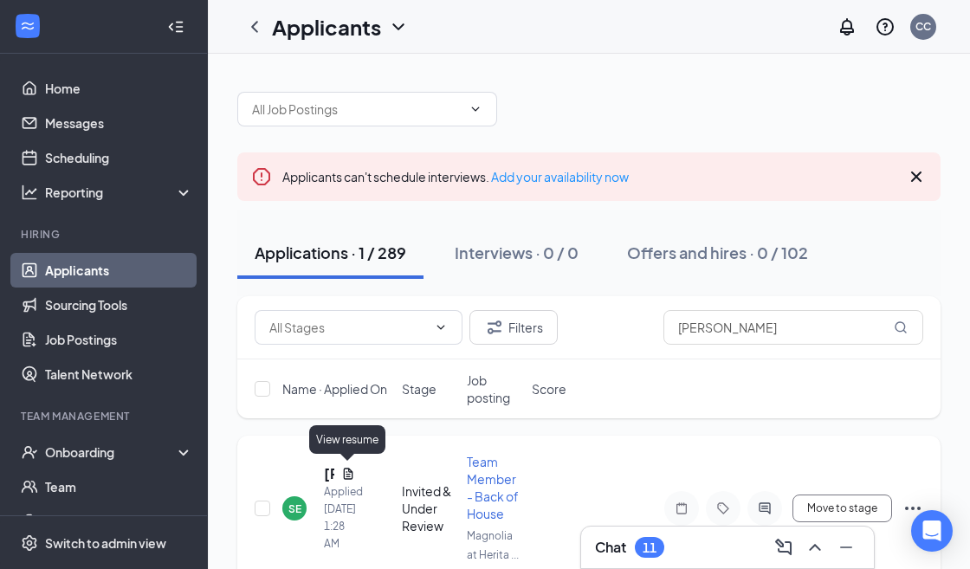
click at [346, 469] on icon "Document" at bounding box center [348, 474] width 14 height 14
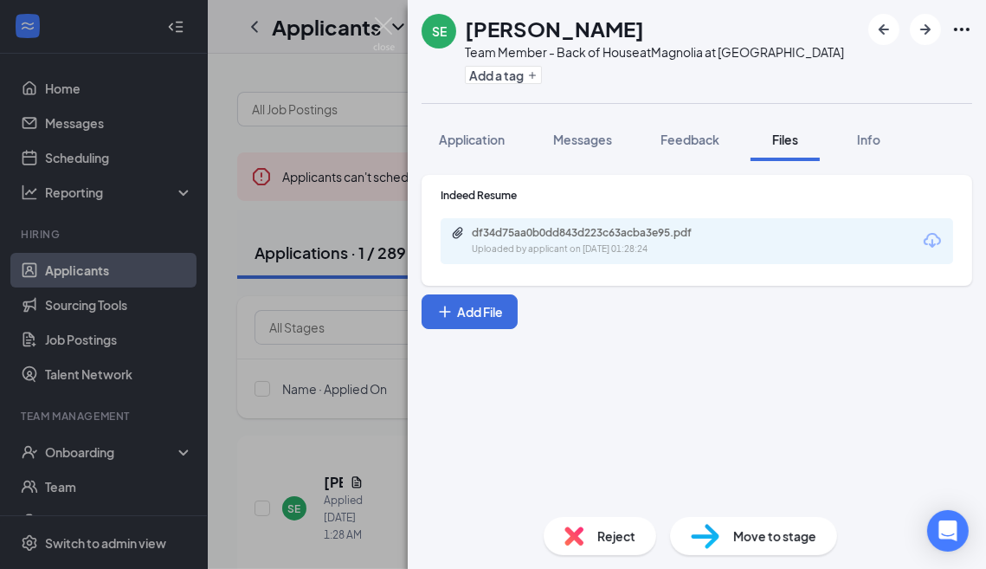
click at [938, 240] on icon "Download" at bounding box center [932, 240] width 21 height 21
click at [382, 23] on img at bounding box center [384, 34] width 22 height 34
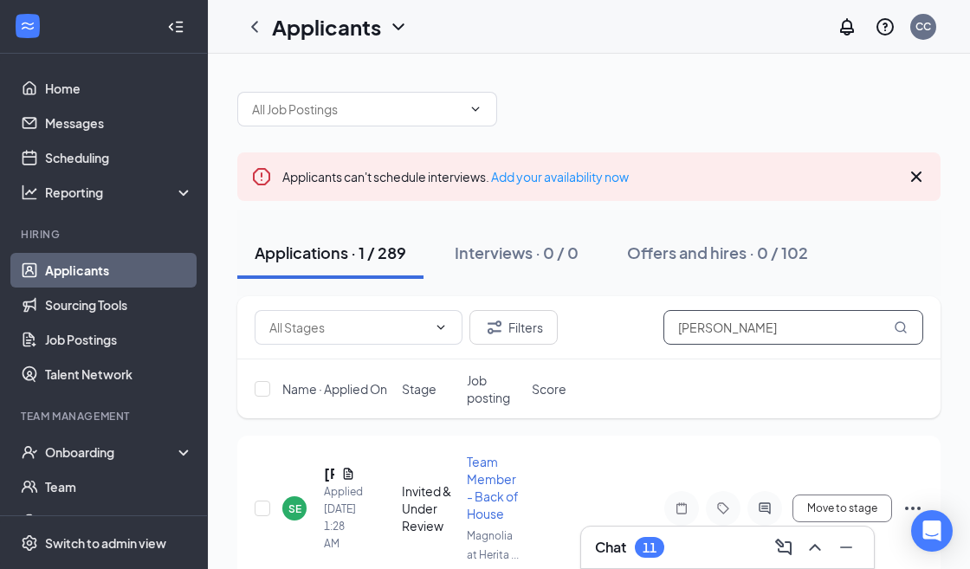
drag, startPoint x: 753, startPoint y: 331, endPoint x: 669, endPoint y: 327, distance: 84.9
click at [669, 327] on input "[PERSON_NAME]" at bounding box center [793, 327] width 260 height 35
paste input "[PERSON_NAME]"
click at [912, 507] on icon "Ellipses" at bounding box center [913, 508] width 16 height 3
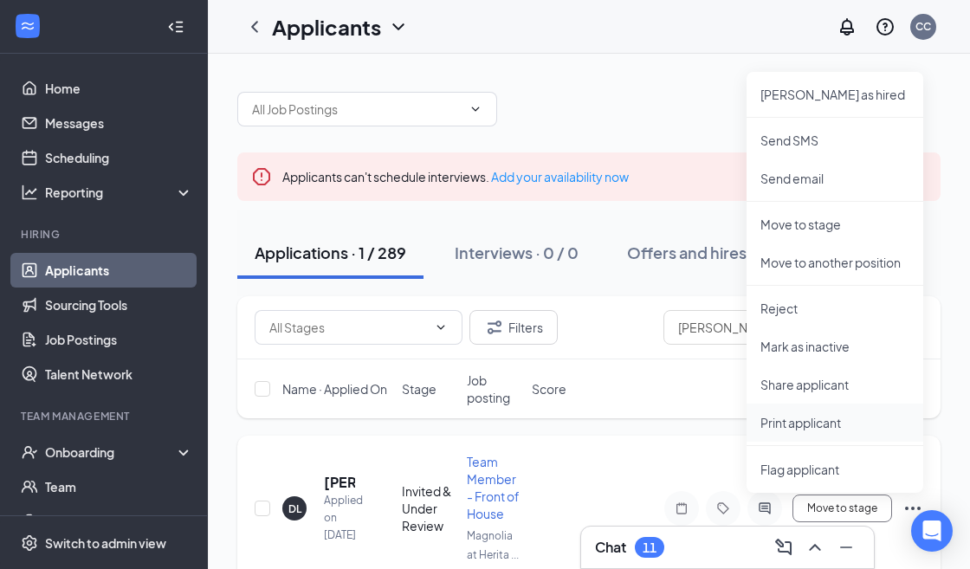
click at [795, 417] on p "Print applicant" at bounding box center [834, 422] width 149 height 17
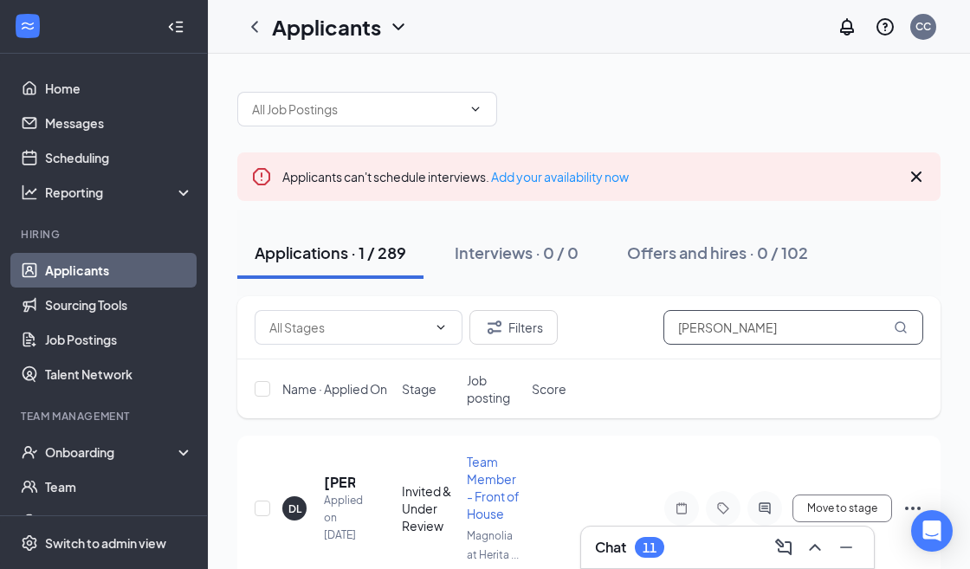
drag, startPoint x: 775, startPoint y: 333, endPoint x: 650, endPoint y: 331, distance: 125.6
click at [650, 331] on div "Filters [PERSON_NAME]" at bounding box center [589, 327] width 669 height 35
paste input "[PERSON_NAME]"
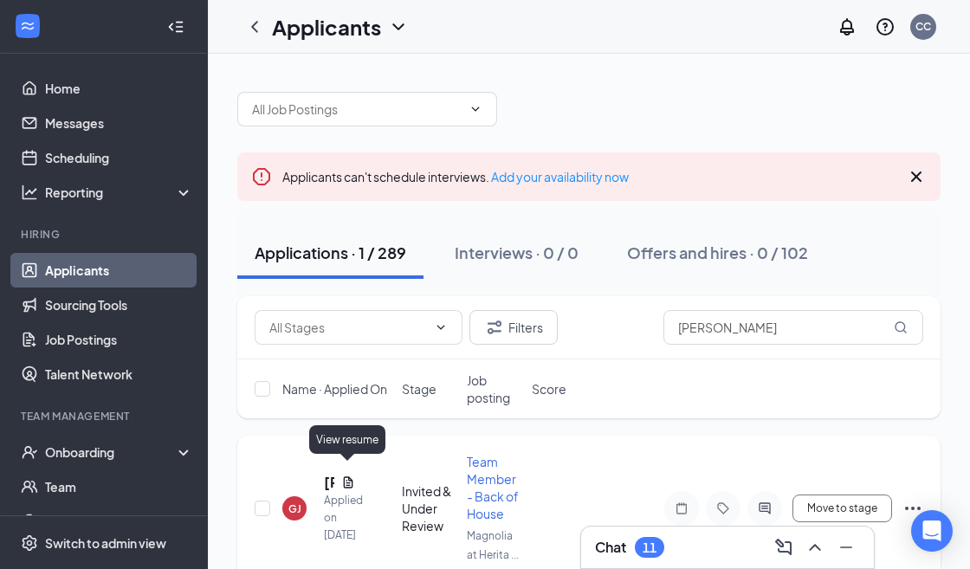
click at [351, 475] on icon "Document" at bounding box center [348, 482] width 14 height 14
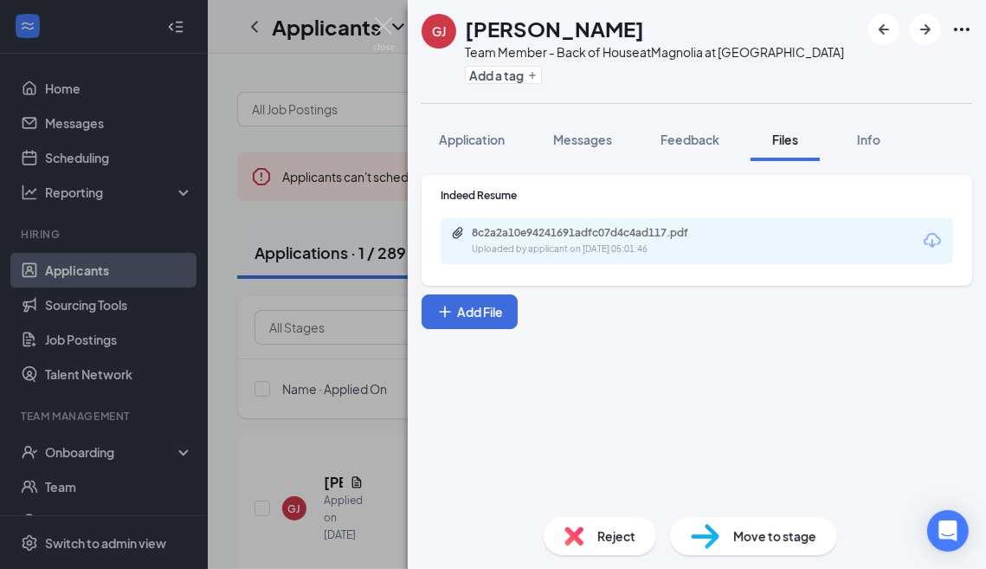
click at [934, 242] on icon "Download" at bounding box center [932, 240] width 21 height 21
drag, startPoint x: 387, startPoint y: 24, endPoint x: 389, endPoint y: 34, distance: 9.7
click at [387, 24] on img at bounding box center [384, 34] width 22 height 34
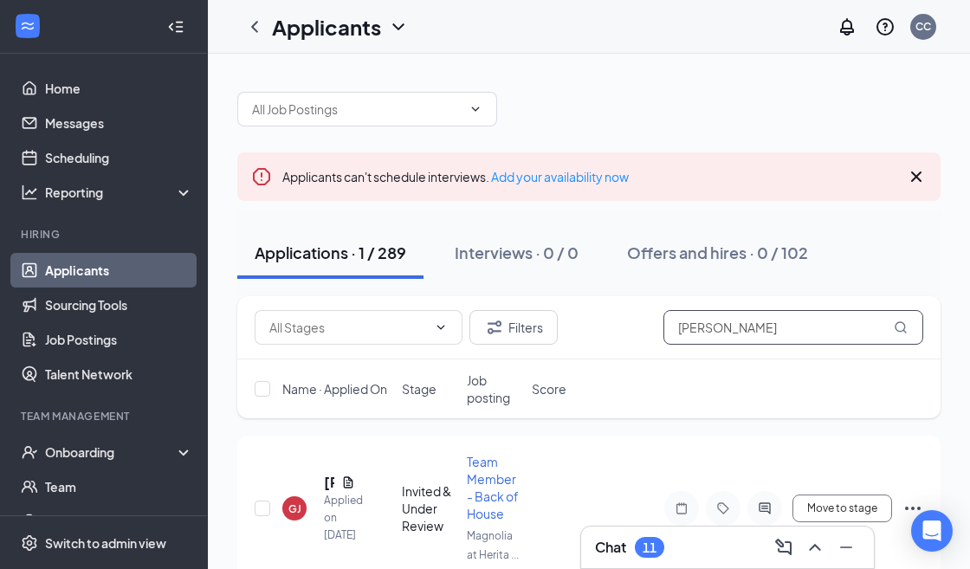
drag, startPoint x: 766, startPoint y: 328, endPoint x: 652, endPoint y: 332, distance: 113.5
click at [652, 332] on div "Filters [PERSON_NAME]" at bounding box center [589, 327] width 669 height 35
paste input "[PERSON_NAME]"
click at [909, 504] on icon "Ellipses" at bounding box center [912, 508] width 21 height 21
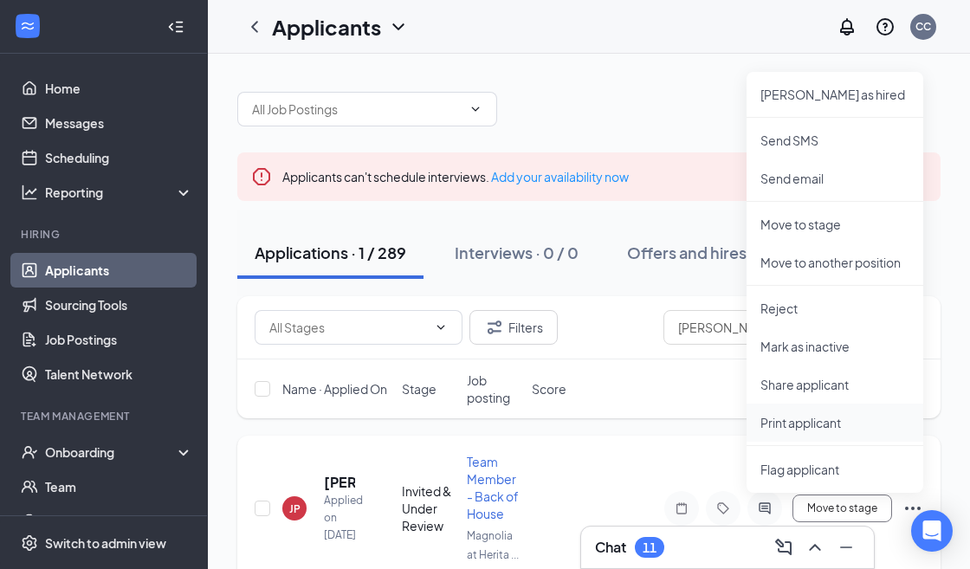
click at [798, 429] on p "Print applicant" at bounding box center [834, 422] width 149 height 17
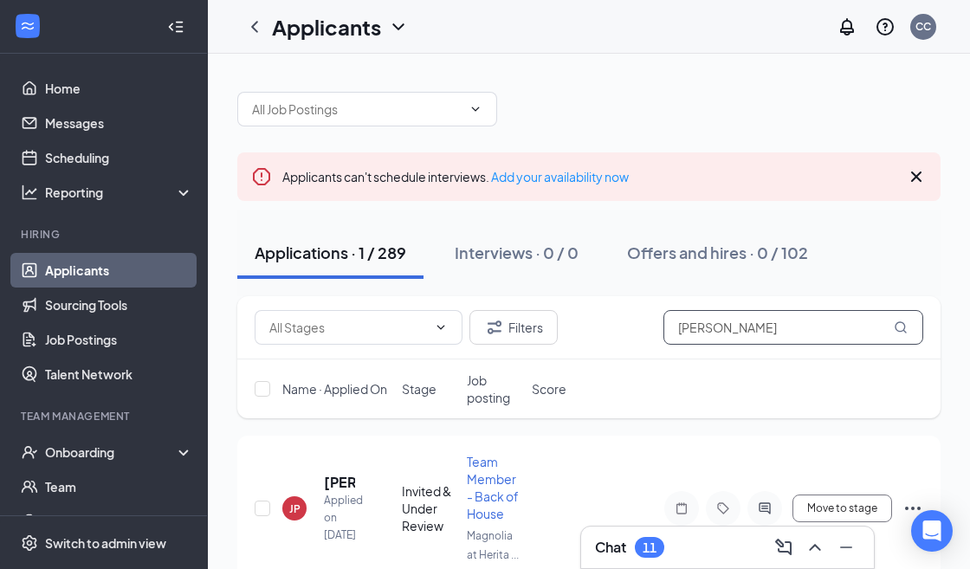
drag, startPoint x: 784, startPoint y: 327, endPoint x: 658, endPoint y: 327, distance: 125.6
click at [658, 327] on div "Filters [PERSON_NAME]" at bounding box center [589, 327] width 669 height 35
paste input "[PERSON_NAME]"
click at [915, 504] on icon "Ellipses" at bounding box center [912, 508] width 21 height 21
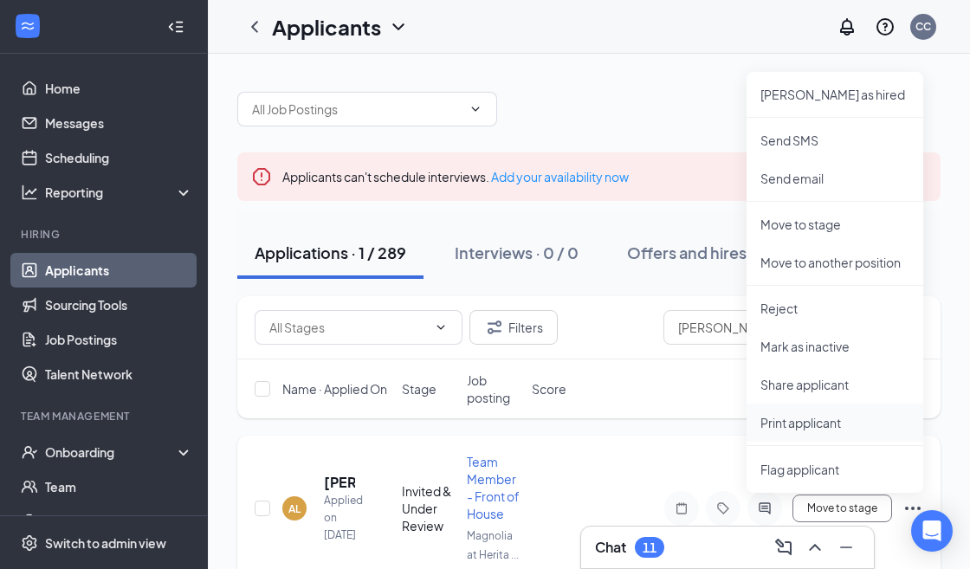
click at [818, 418] on p "Print applicant" at bounding box center [834, 422] width 149 height 17
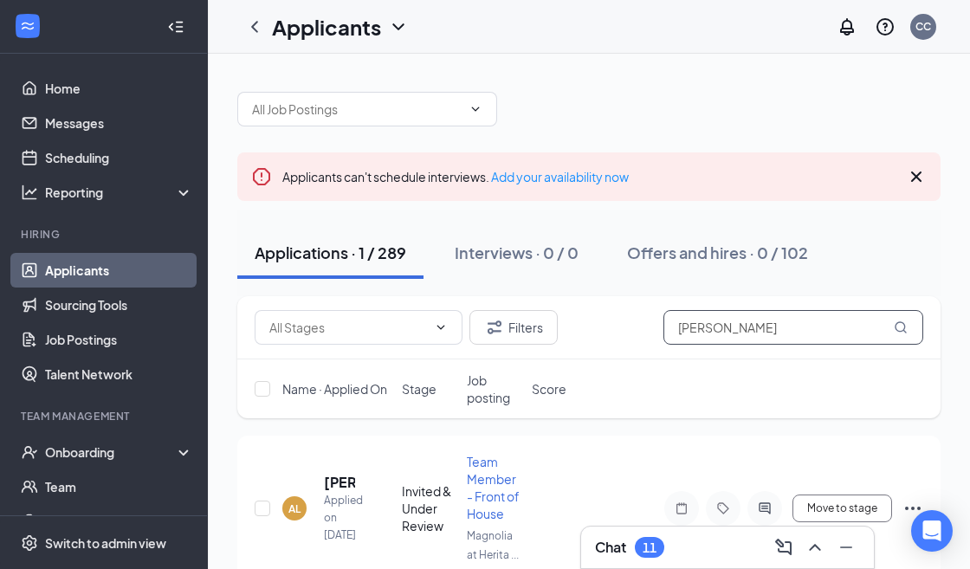
drag, startPoint x: 777, startPoint y: 329, endPoint x: 632, endPoint y: 324, distance: 144.7
click at [632, 327] on div "Filters [PERSON_NAME]" at bounding box center [589, 327] width 669 height 35
paste input "[PERSON_NAME]"
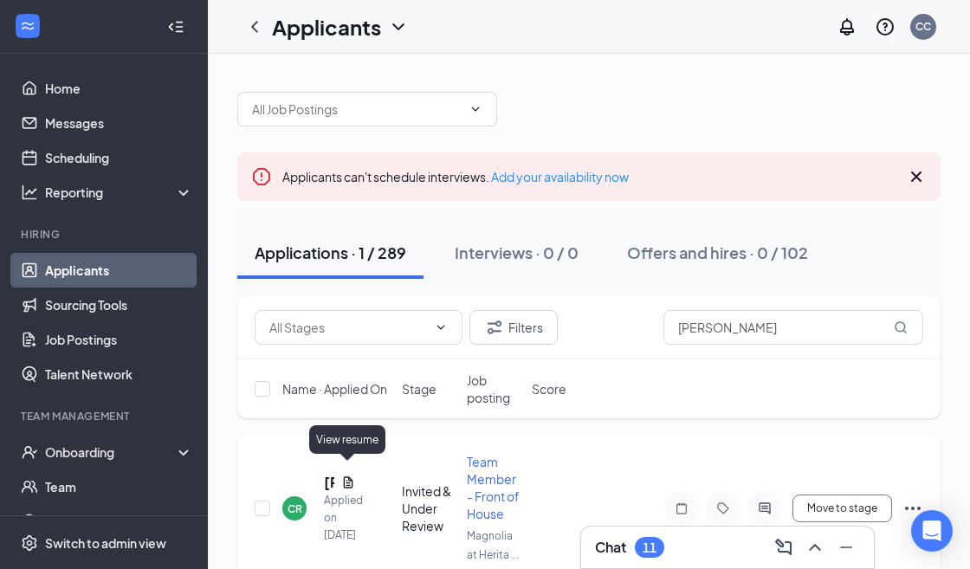
click at [348, 475] on icon "Document" at bounding box center [348, 482] width 14 height 14
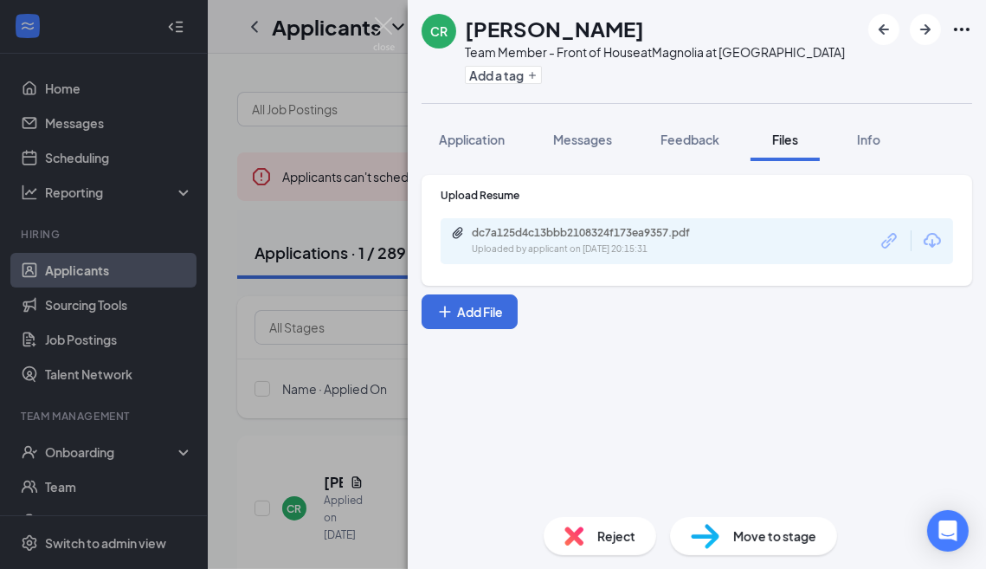
click at [936, 241] on icon "Download" at bounding box center [932, 240] width 21 height 21
click at [384, 27] on img at bounding box center [384, 34] width 22 height 34
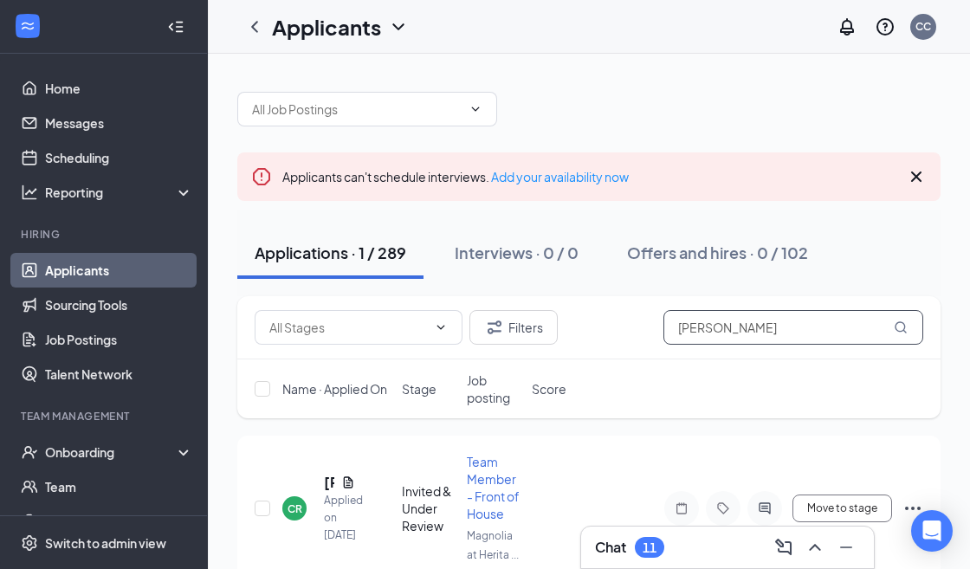
drag, startPoint x: 763, startPoint y: 328, endPoint x: 648, endPoint y: 328, distance: 115.2
click at [648, 328] on div "Filters [PERSON_NAME]" at bounding box center [589, 327] width 669 height 35
paste input "[PERSON_NAME]"
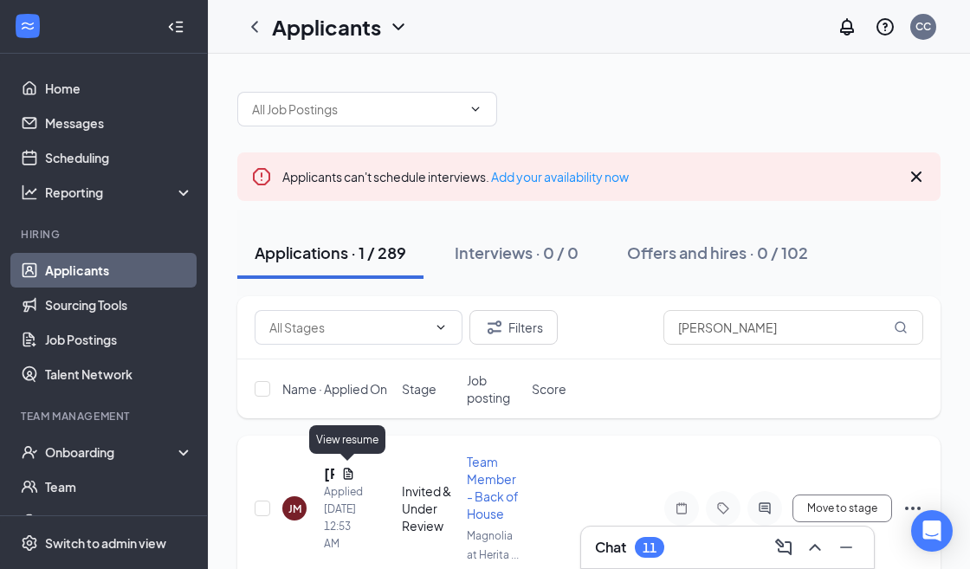
click at [349, 468] on icon "Document" at bounding box center [348, 474] width 14 height 14
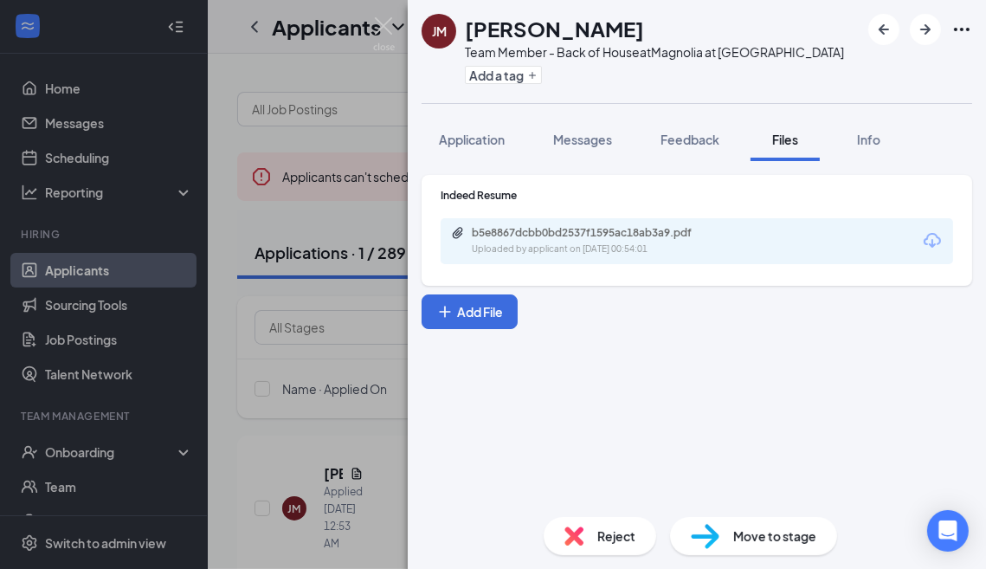
click at [931, 238] on icon "Download" at bounding box center [932, 240] width 21 height 21
click at [378, 27] on img at bounding box center [384, 34] width 22 height 34
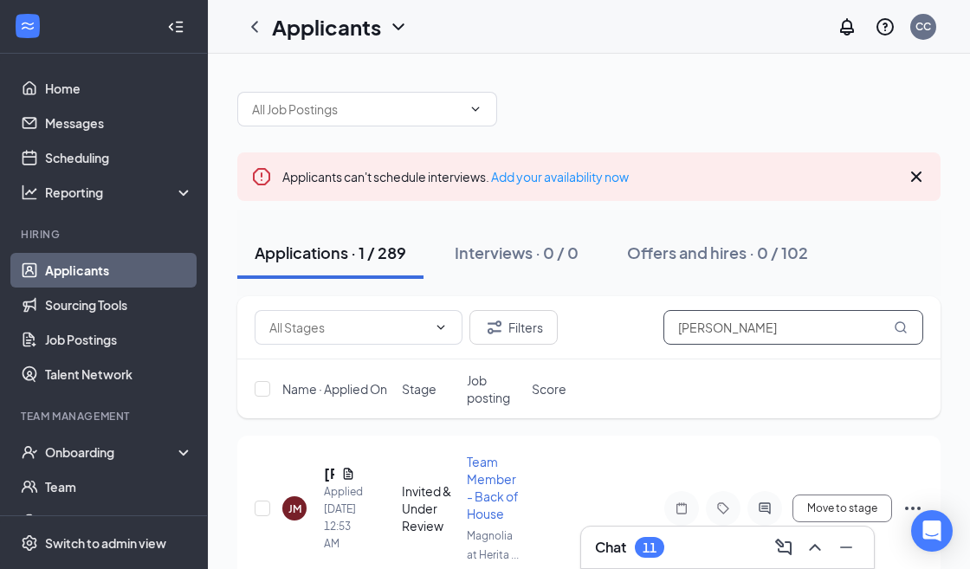
drag, startPoint x: 807, startPoint y: 334, endPoint x: 598, endPoint y: 326, distance: 208.9
click at [600, 327] on div "Filters [PERSON_NAME]" at bounding box center [589, 327] width 669 height 35
paste input "[PERSON_NAME]"
click at [909, 505] on icon "Ellipses" at bounding box center [912, 508] width 21 height 21
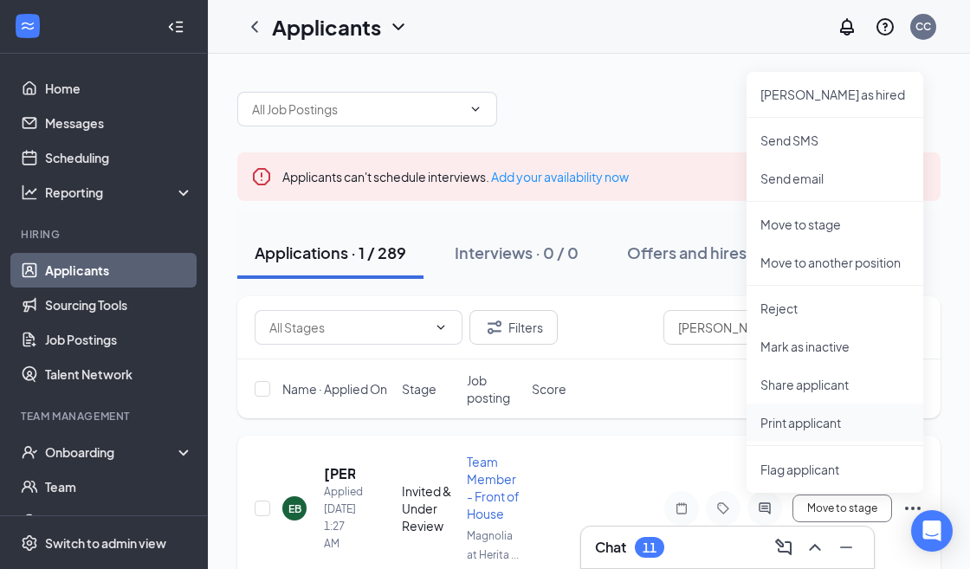
click at [804, 417] on p "Print applicant" at bounding box center [834, 422] width 149 height 17
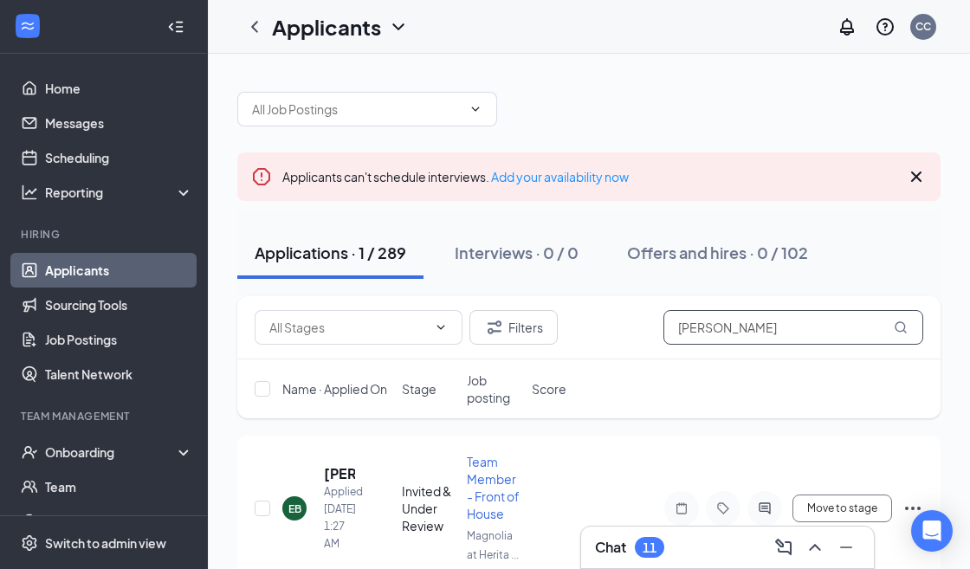
drag, startPoint x: 755, startPoint y: 331, endPoint x: 655, endPoint y: 334, distance: 100.5
click at [655, 334] on div "Filters [PERSON_NAME]" at bounding box center [589, 327] width 669 height 35
paste input "[PERSON_NAME]"
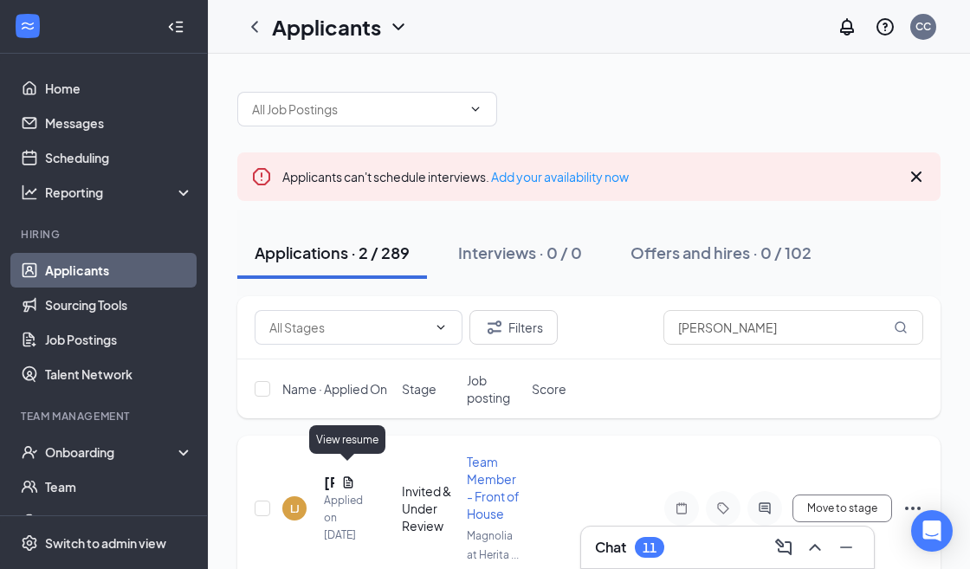
click at [346, 475] on icon "Document" at bounding box center [348, 482] width 14 height 14
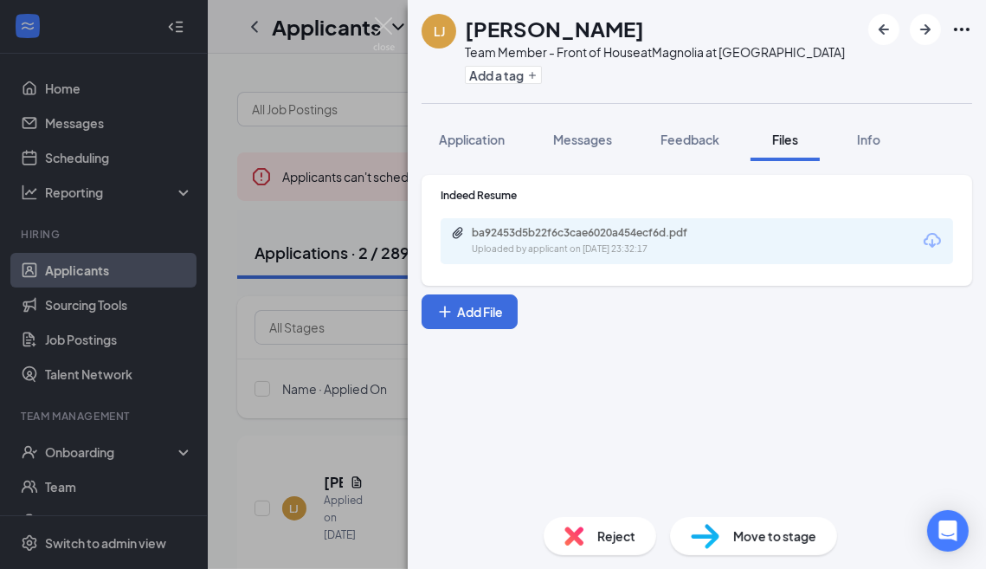
click at [937, 240] on icon "Download" at bounding box center [932, 240] width 21 height 21
click at [386, 23] on img at bounding box center [384, 34] width 22 height 34
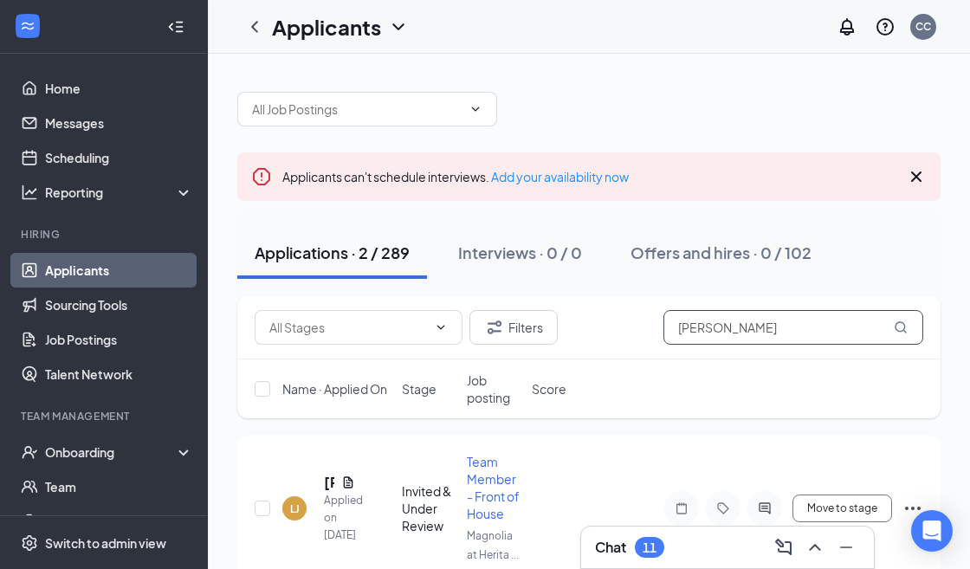
drag, startPoint x: 771, startPoint y: 330, endPoint x: 640, endPoint y: 329, distance: 130.8
click at [640, 331] on div "Filters [PERSON_NAME]" at bounding box center [589, 327] width 669 height 35
paste input "[PERSON_NAME]"
click at [911, 502] on icon "Ellipses" at bounding box center [912, 508] width 21 height 21
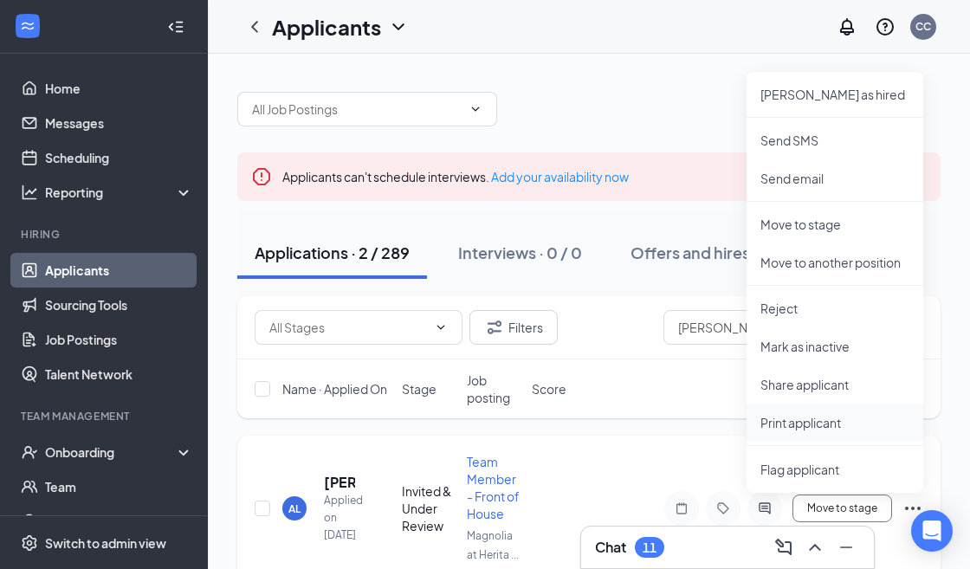
click at [801, 423] on p "Print applicant" at bounding box center [834, 422] width 149 height 17
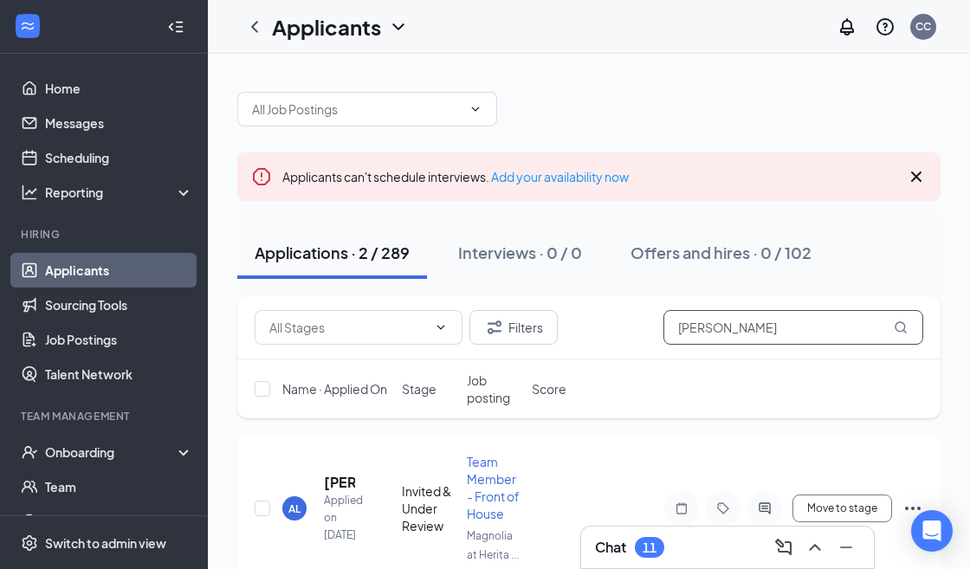
drag, startPoint x: 766, startPoint y: 331, endPoint x: 663, endPoint y: 332, distance: 103.9
click at [663, 332] on input "[PERSON_NAME]" at bounding box center [793, 327] width 260 height 35
paste input "[PERSON_NAME]"
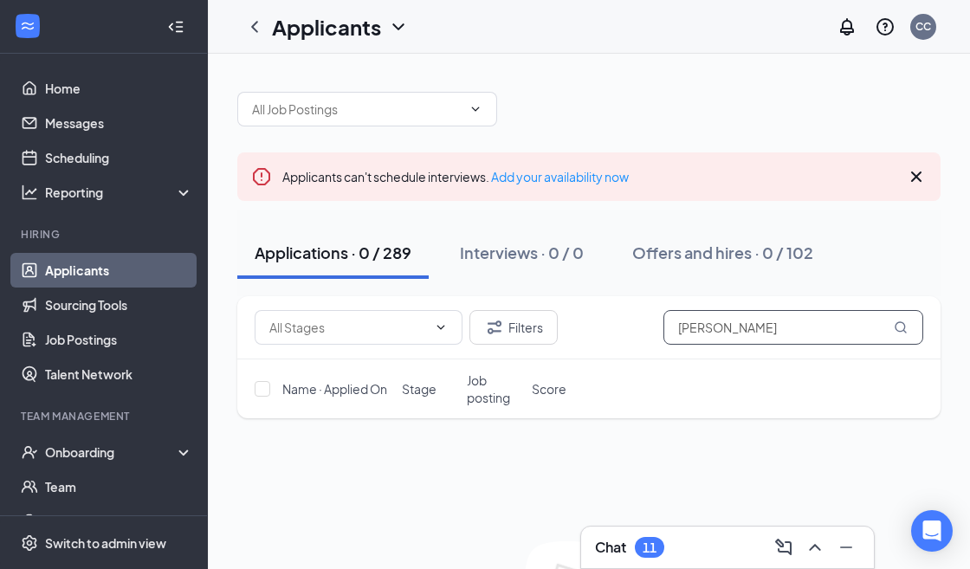
drag, startPoint x: 777, startPoint y: 327, endPoint x: 651, endPoint y: 330, distance: 125.6
click at [651, 330] on div "Filters [PERSON_NAME]" at bounding box center [589, 327] width 669 height 35
paste input "[PHONE_NUMBER]"
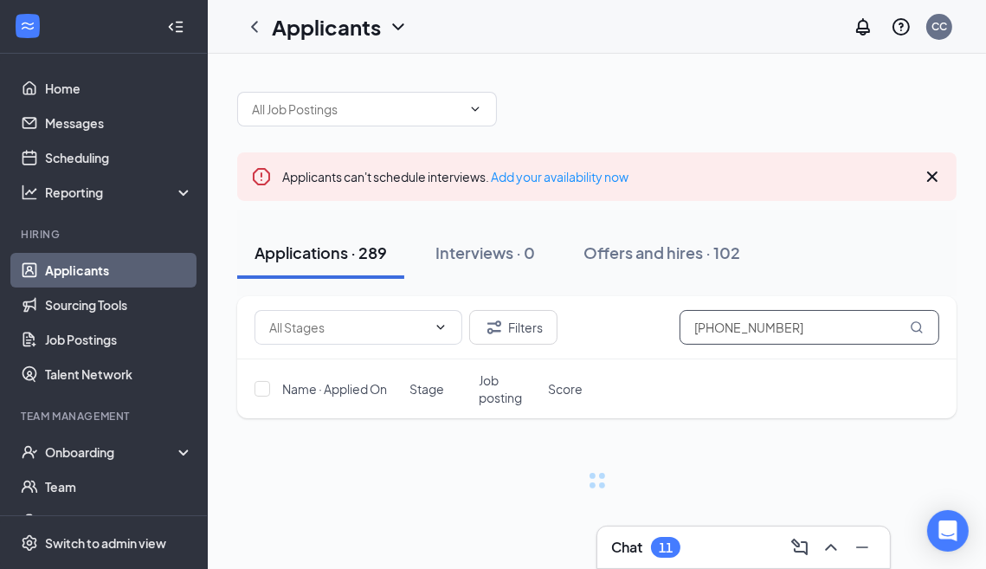
click at [766, 329] on input "[PHONE_NUMBER]" at bounding box center [810, 327] width 260 height 35
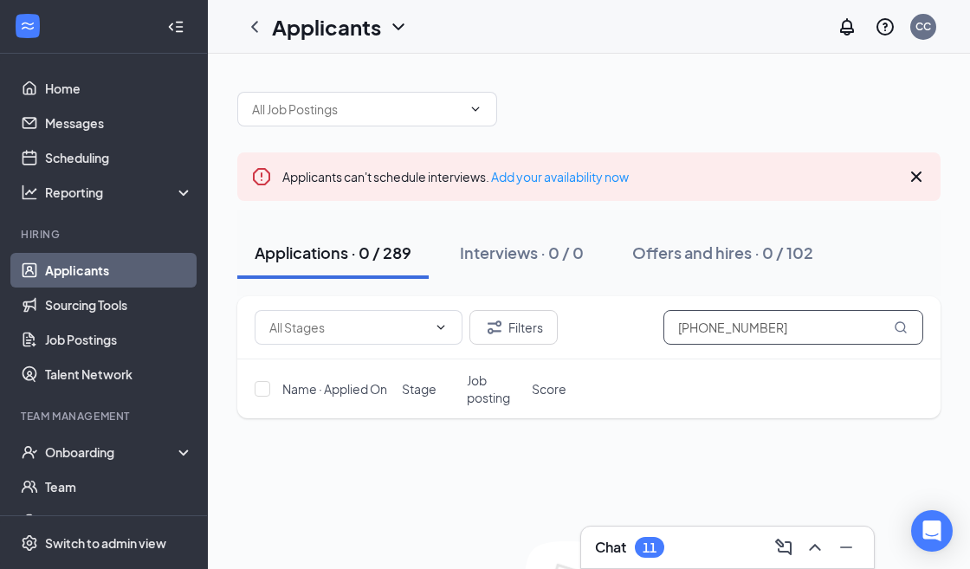
click at [739, 325] on input "[PHONE_NUMBER]" at bounding box center [793, 327] width 260 height 35
click at [724, 325] on input "[PHONE_NUMBER]" at bounding box center [793, 327] width 260 height 35
click at [694, 324] on input "[PHONE_NUMBER]" at bounding box center [793, 327] width 260 height 35
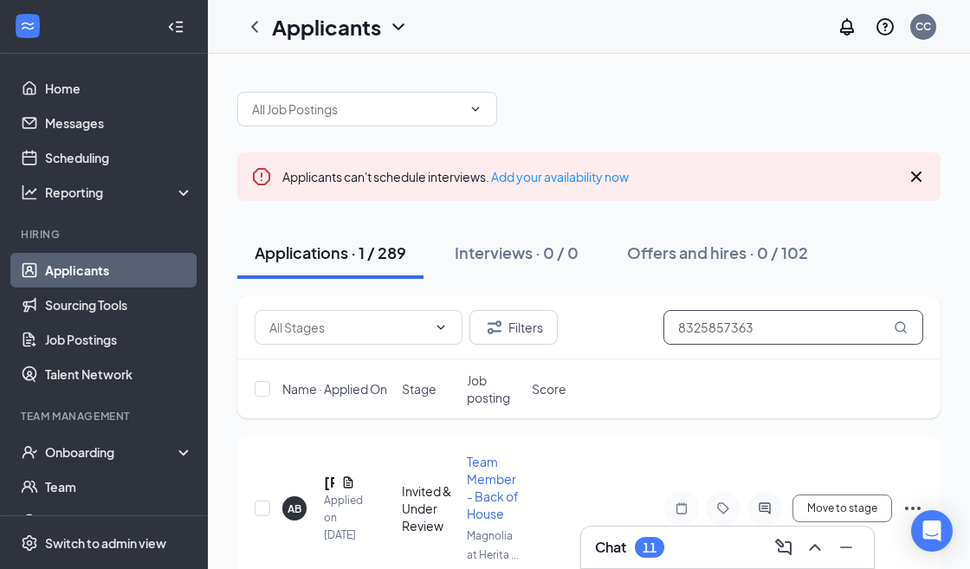
type input "8325857363"
click at [346, 475] on icon "Document" at bounding box center [348, 482] width 14 height 14
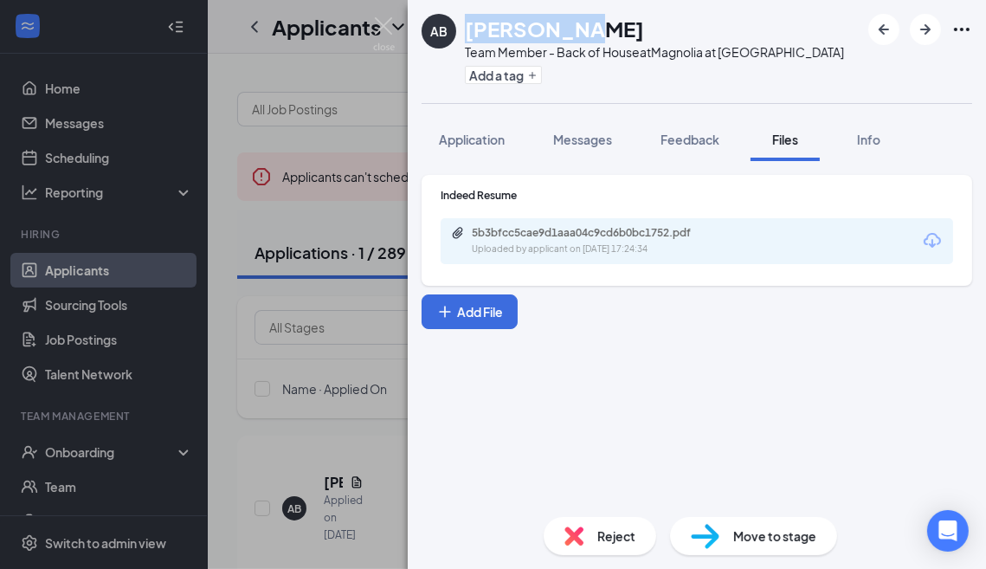
drag, startPoint x: 469, startPoint y: 30, endPoint x: 591, endPoint y: 22, distance: 121.6
click at [591, 22] on div "[PERSON_NAME]" at bounding box center [654, 28] width 379 height 29
copy h1 "[PERSON_NAME]"
click at [934, 235] on icon "Download" at bounding box center [932, 240] width 21 height 21
